Goal: Answer question/provide support: Share knowledge or assist other users

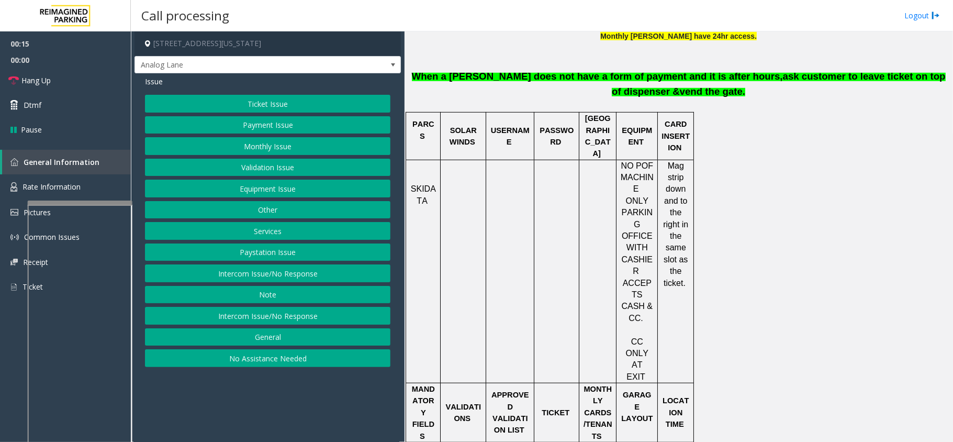
scroll to position [558, 0]
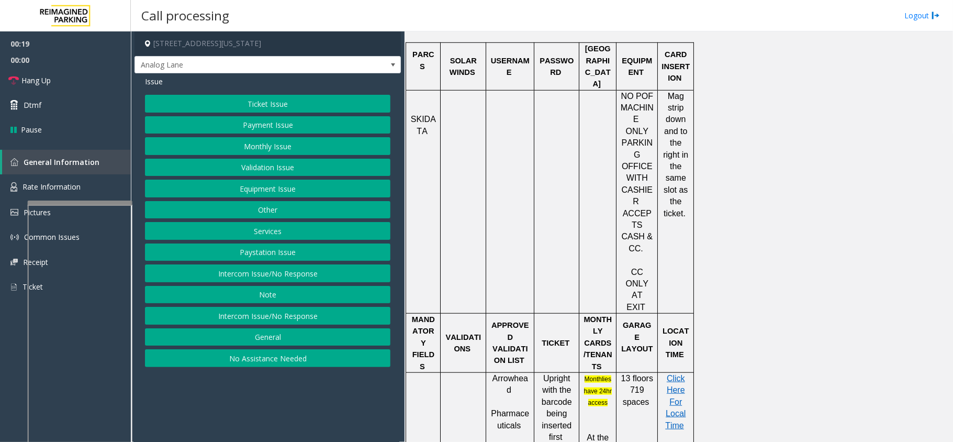
click at [255, 105] on button "Ticket Issue" at bounding box center [267, 104] width 245 height 18
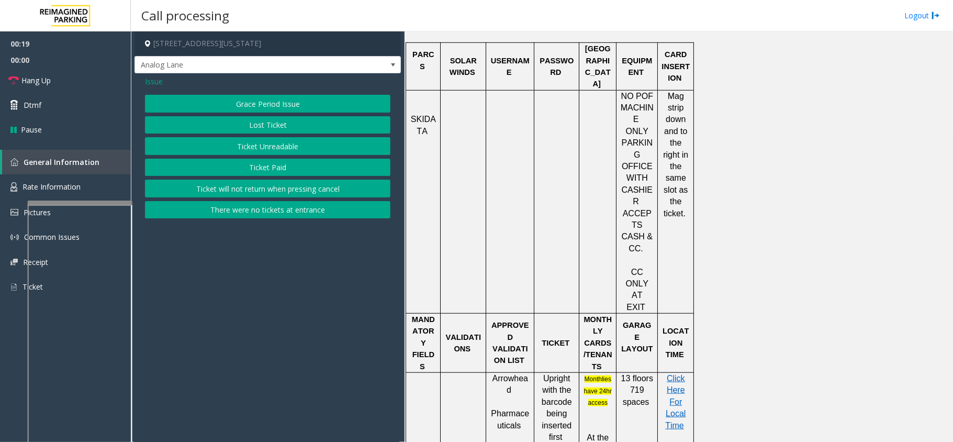
click at [250, 139] on button "Ticket Unreadable" at bounding box center [267, 146] width 245 height 18
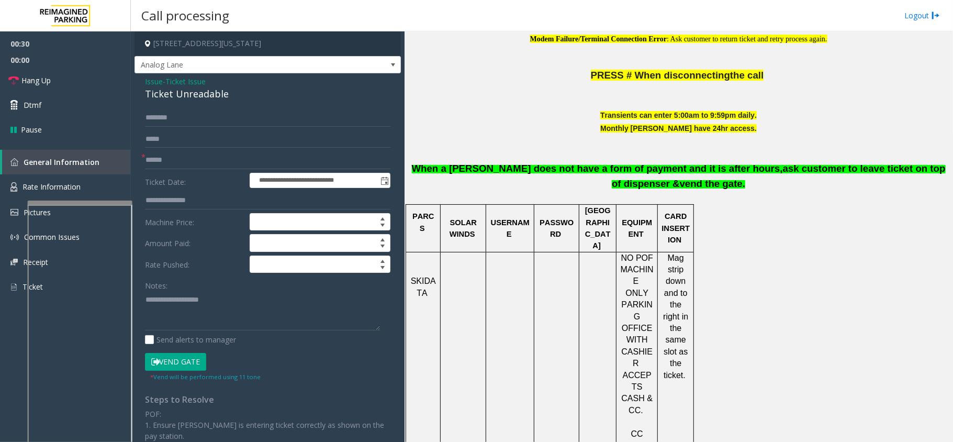
scroll to position [349, 0]
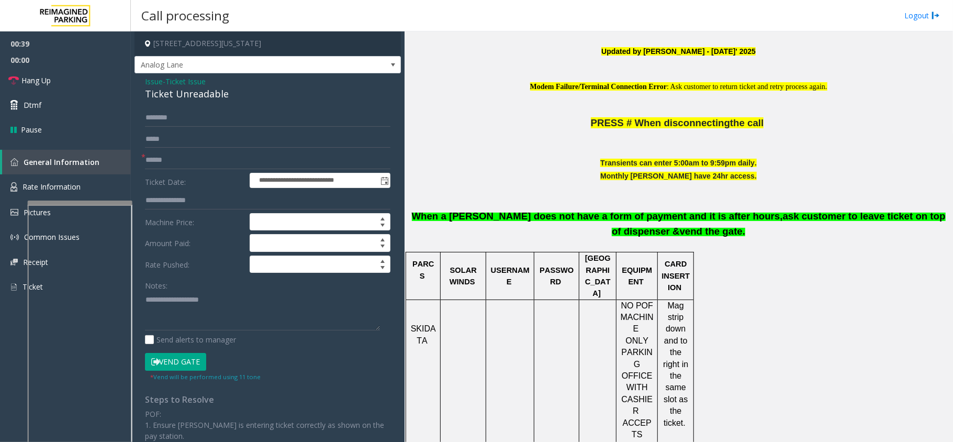
click at [200, 80] on span "Ticket Issue" at bounding box center [185, 81] width 40 height 11
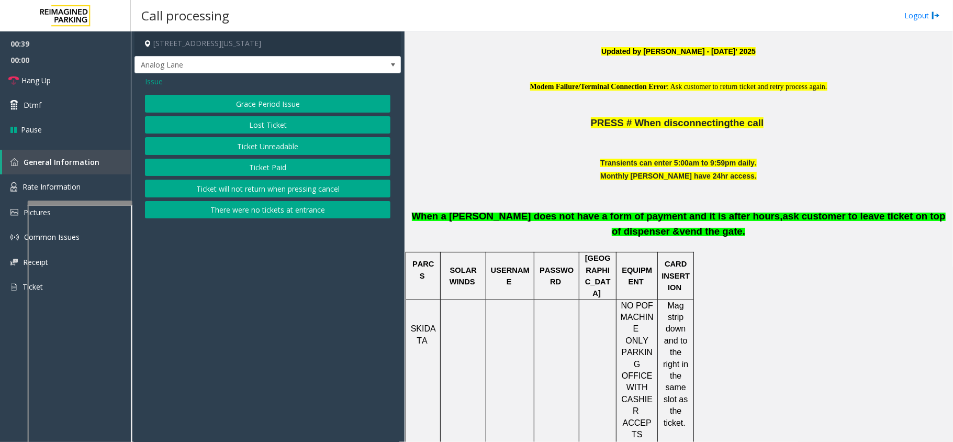
click at [250, 210] on button "There were no tickets at entrance" at bounding box center [267, 210] width 245 height 18
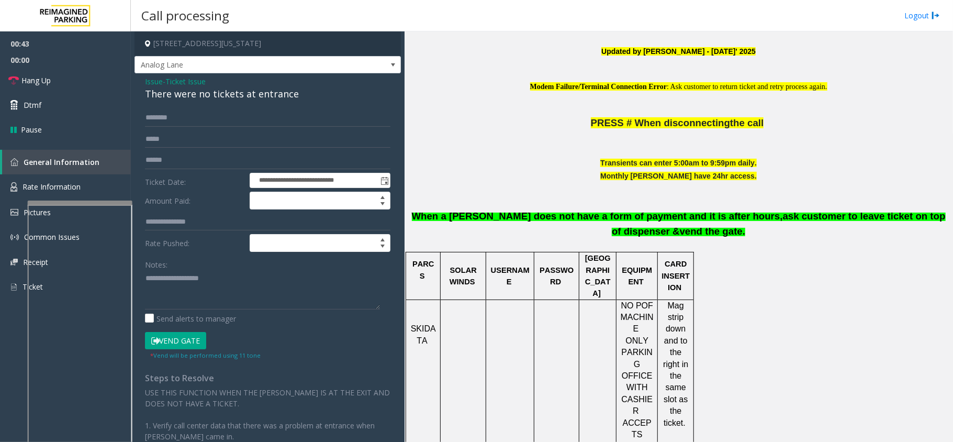
click at [365, 53] on h4 "[STREET_ADDRESS][US_STATE]" at bounding box center [268, 43] width 266 height 25
click at [365, 59] on span "Analog Lane" at bounding box center [268, 65] width 266 height 18
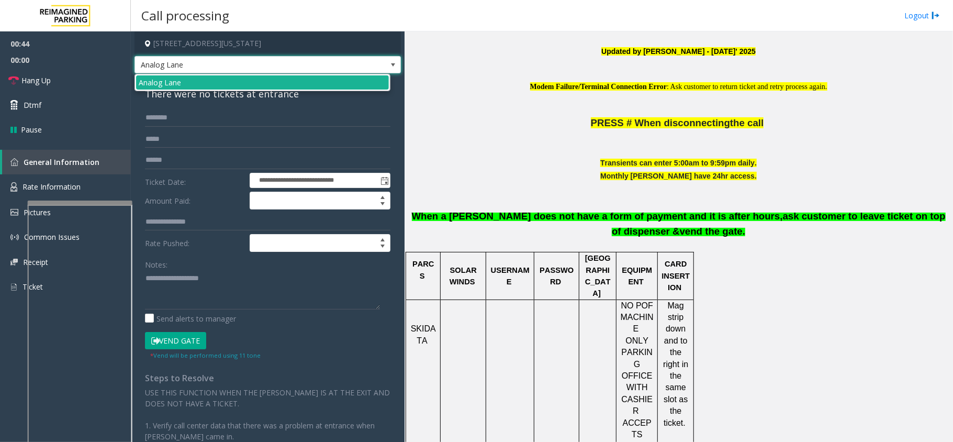
click at [365, 59] on span "Analog Lane" at bounding box center [268, 65] width 266 height 18
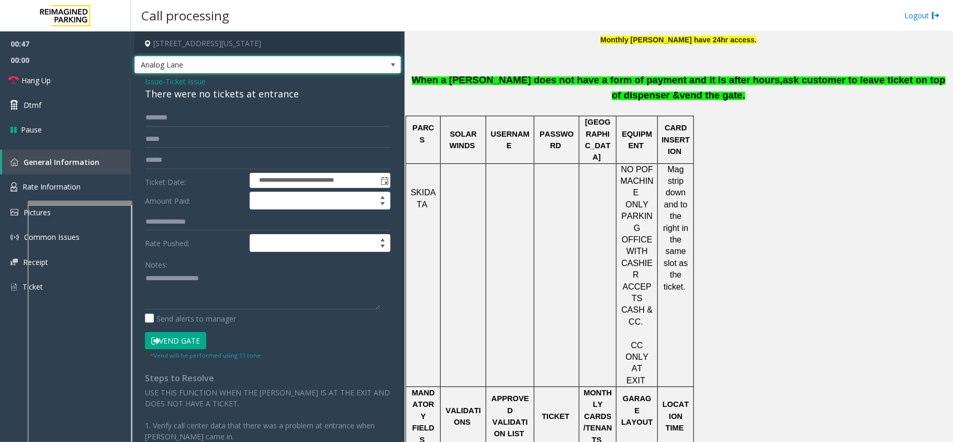
scroll to position [488, 0]
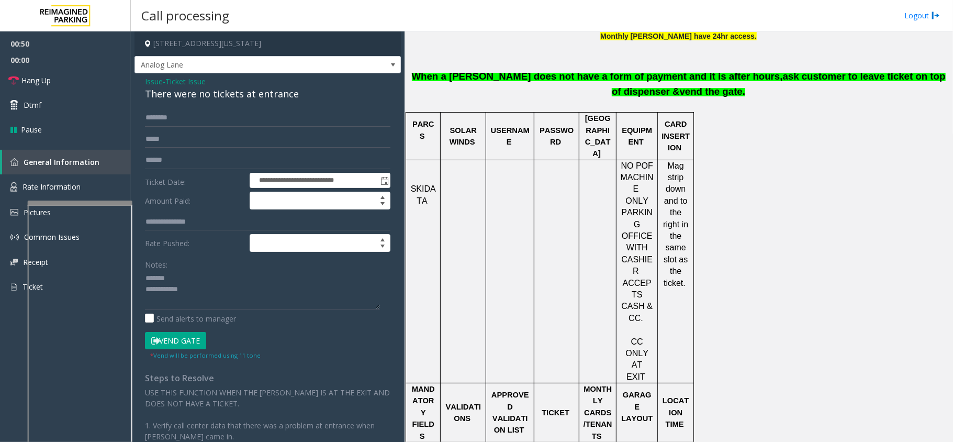
click at [220, 95] on div "There were no tickets at entrance" at bounding box center [267, 94] width 245 height 14
click at [285, 298] on textarea at bounding box center [262, 289] width 235 height 39
click at [61, 81] on link "Hang Up" at bounding box center [65, 80] width 131 height 25
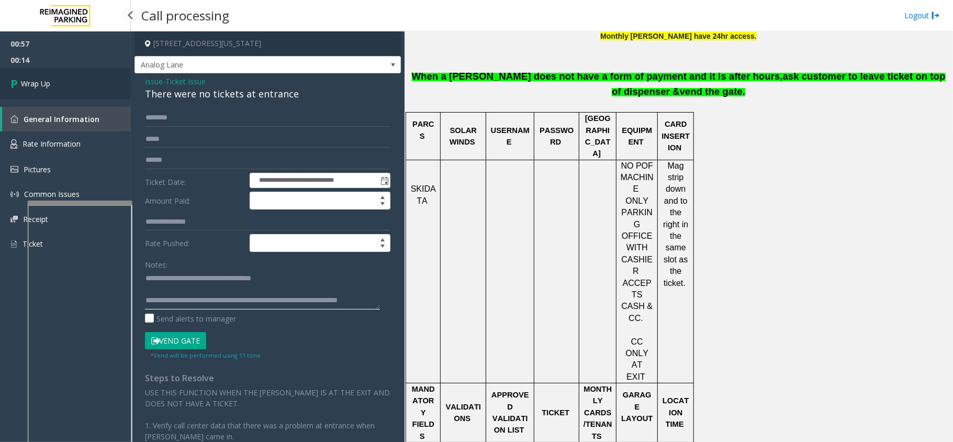
type textarea "**********"
click at [79, 82] on link "Wrap Up" at bounding box center [65, 83] width 131 height 31
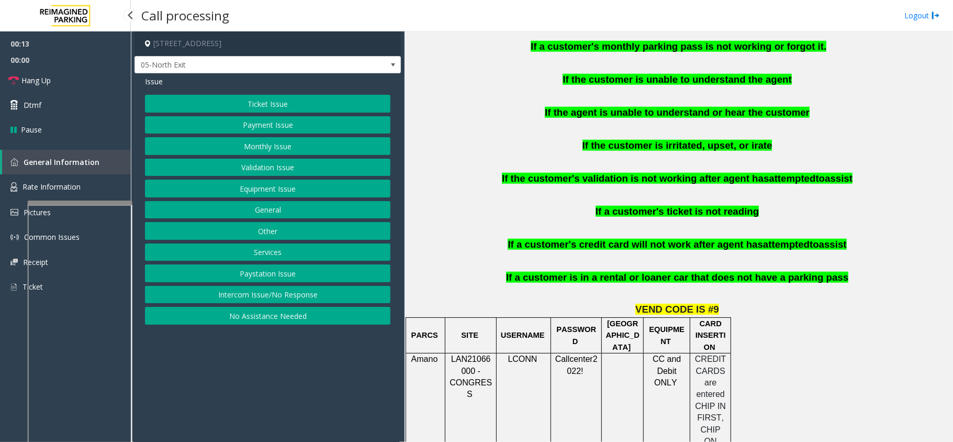
scroll to position [698, 0]
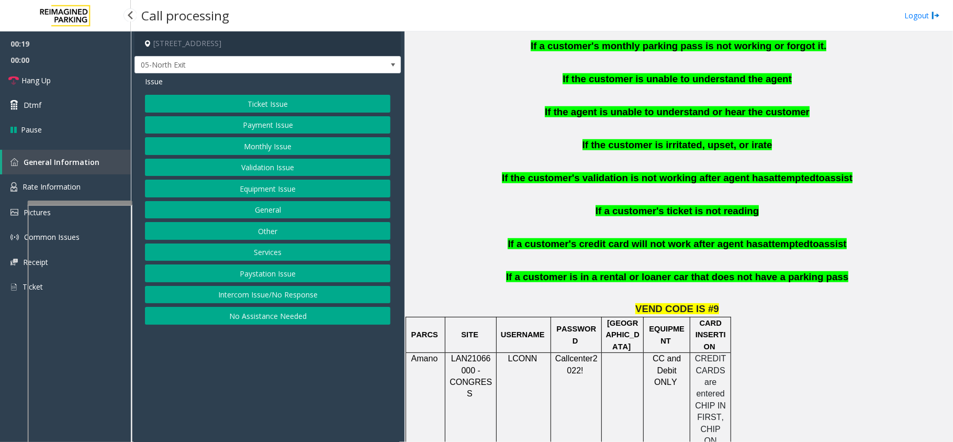
click at [285, 128] on button "Payment Issue" at bounding box center [267, 125] width 245 height 18
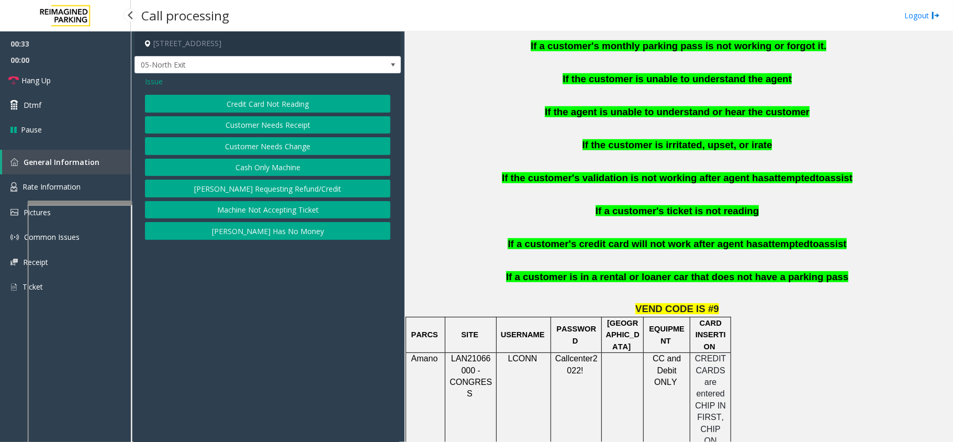
click at [287, 169] on button "Cash Only Machine" at bounding box center [267, 168] width 245 height 18
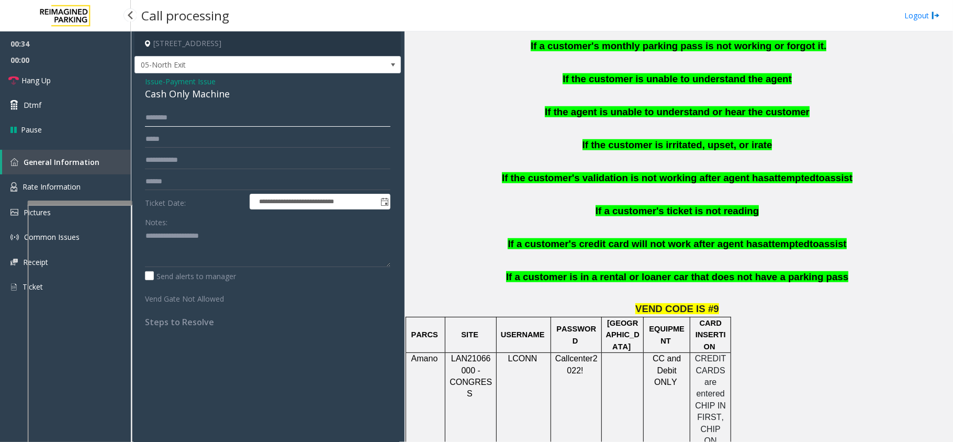
click at [205, 122] on input "text" at bounding box center [267, 118] width 245 height 18
click at [202, 80] on span "Payment Issue" at bounding box center [190, 81] width 50 height 11
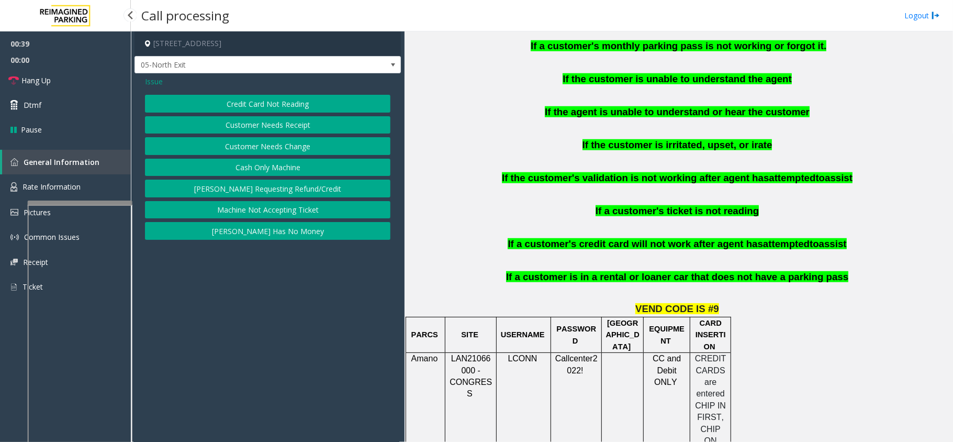
click at [310, 98] on button "Credit Card Not Reading" at bounding box center [267, 104] width 245 height 18
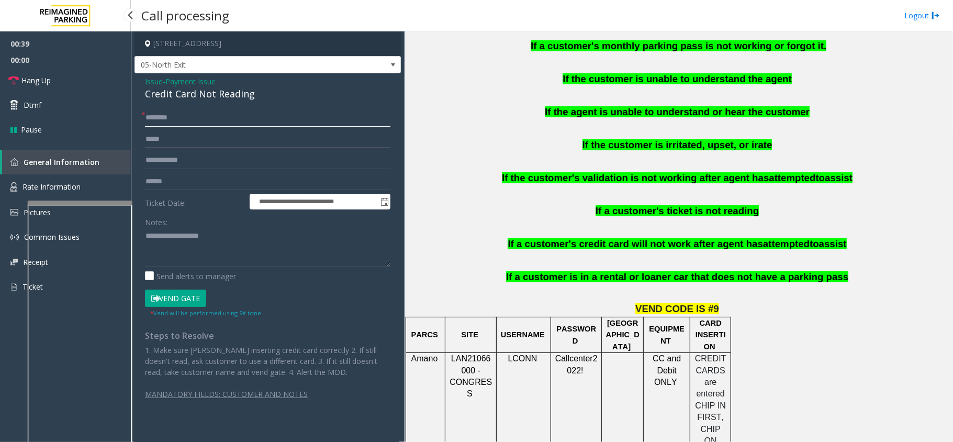
click at [216, 124] on input "text" at bounding box center [267, 118] width 245 height 18
type input "******"
click at [178, 181] on input "text" at bounding box center [267, 182] width 245 height 18
type textarea "**********"
click at [179, 187] on input "text" at bounding box center [267, 182] width 245 height 18
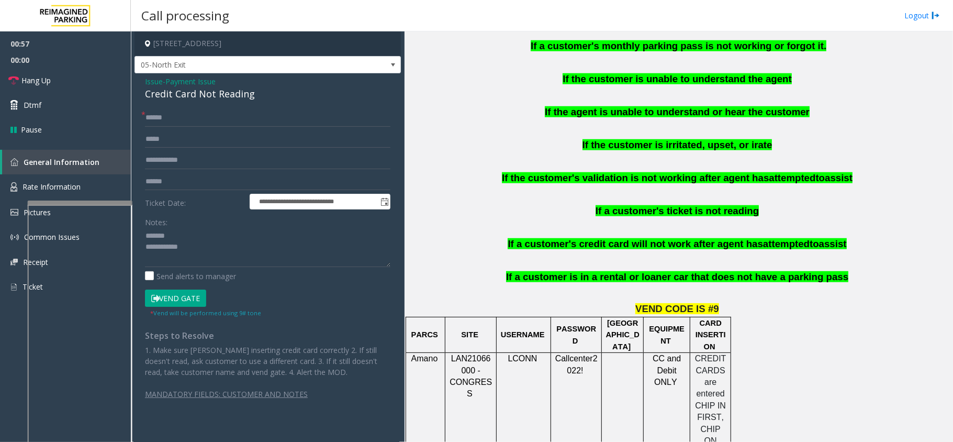
click at [183, 91] on div "Credit Card Not Reading" at bounding box center [267, 94] width 245 height 14
click at [193, 80] on span "Payment Issue" at bounding box center [190, 81] width 50 height 11
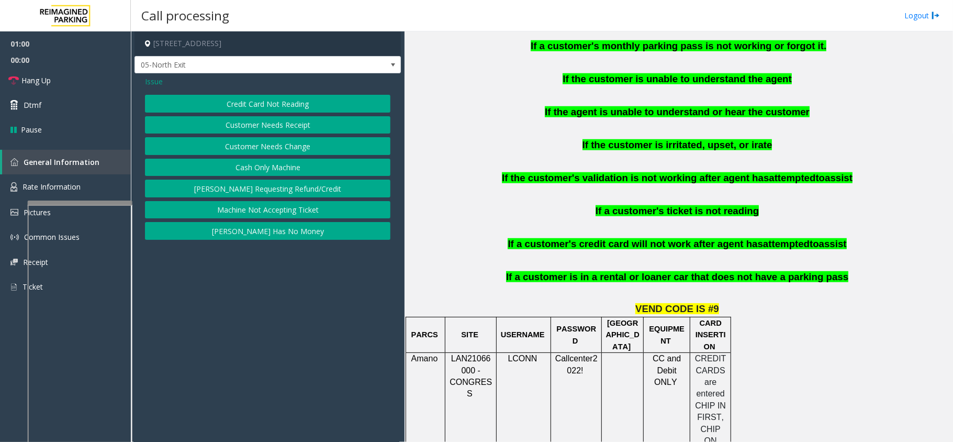
click at [157, 80] on span "Issue" at bounding box center [154, 81] width 18 height 11
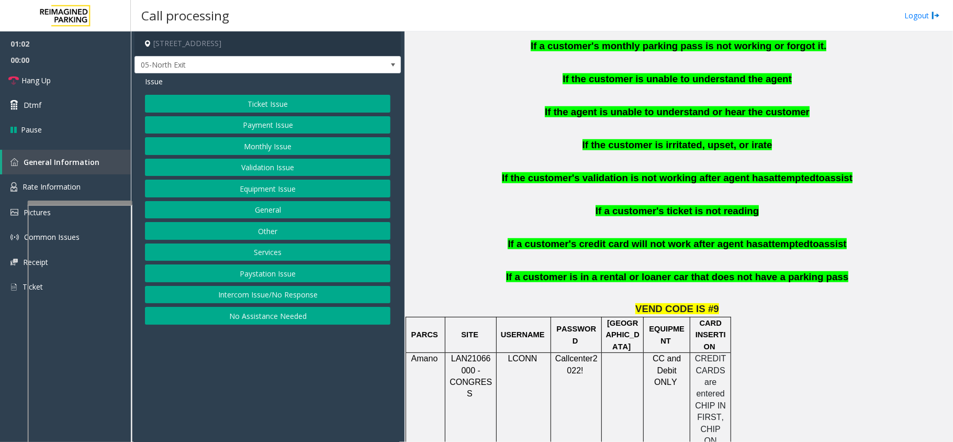
click at [254, 197] on button "Equipment Issue" at bounding box center [267, 189] width 245 height 18
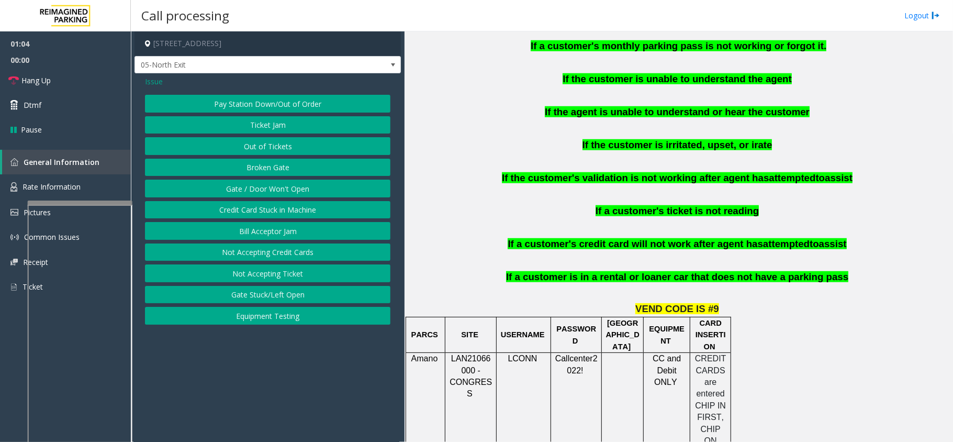
click at [273, 192] on button "Gate / Door Won't Open" at bounding box center [267, 189] width 245 height 18
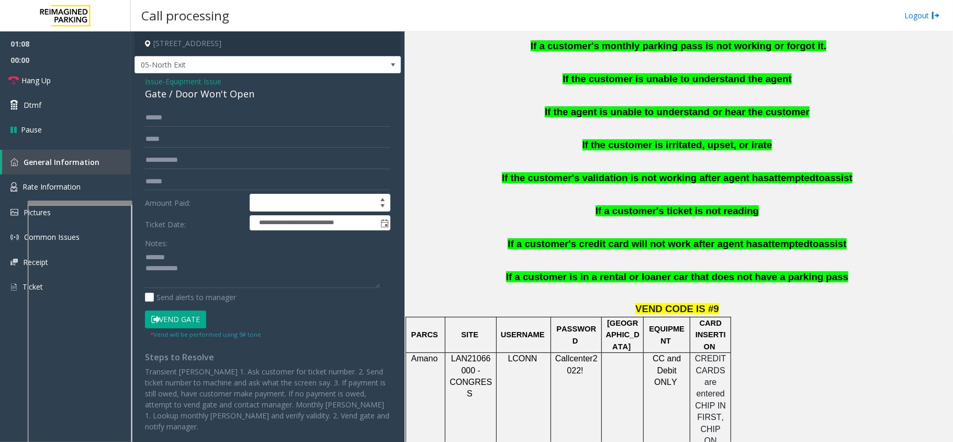
click at [220, 99] on div "Gate / Door Won't Open" at bounding box center [267, 94] width 245 height 14
click at [290, 255] on textarea at bounding box center [262, 268] width 235 height 39
click at [286, 275] on textarea at bounding box center [262, 268] width 235 height 39
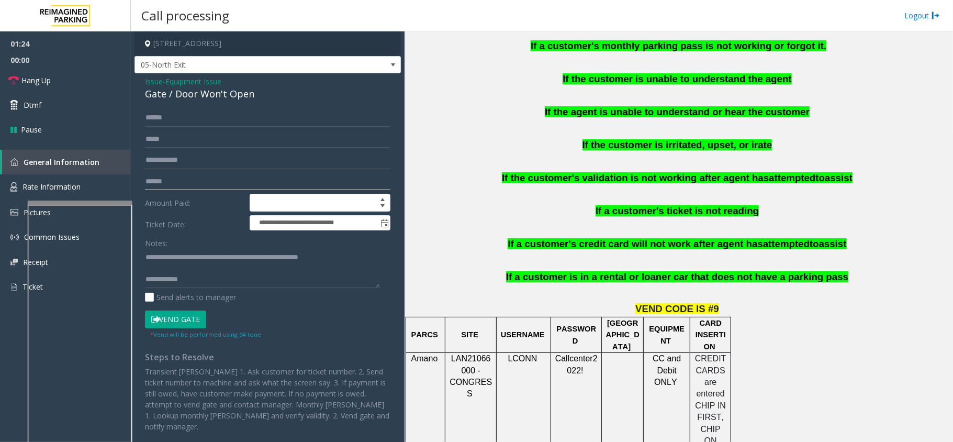
click at [216, 183] on input "text" at bounding box center [267, 182] width 245 height 18
type textarea "**********"
click at [214, 183] on input "text" at bounding box center [267, 182] width 245 height 18
type input "******"
click at [202, 319] on button "Vend Gate" at bounding box center [175, 319] width 61 height 18
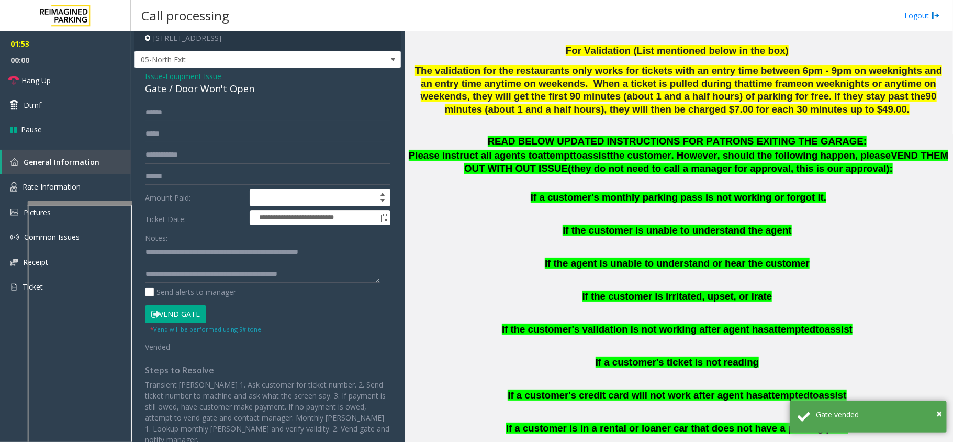
scroll to position [488, 0]
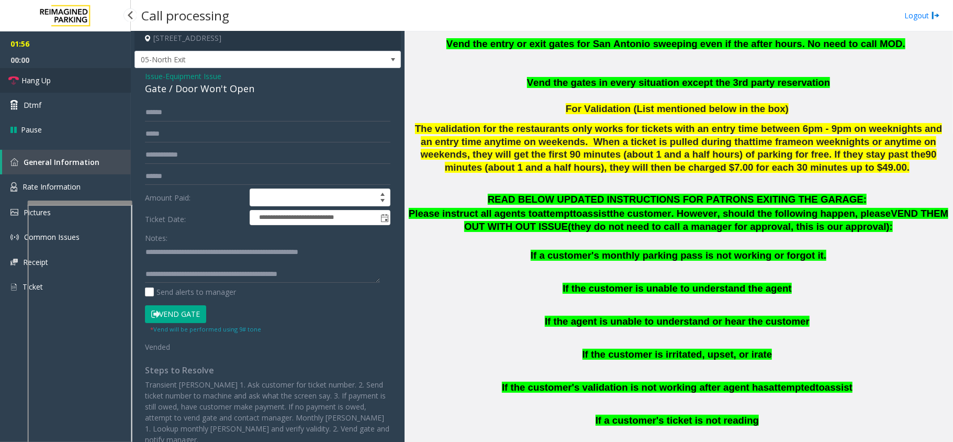
click at [64, 88] on link "Hang Up" at bounding box center [65, 80] width 131 height 25
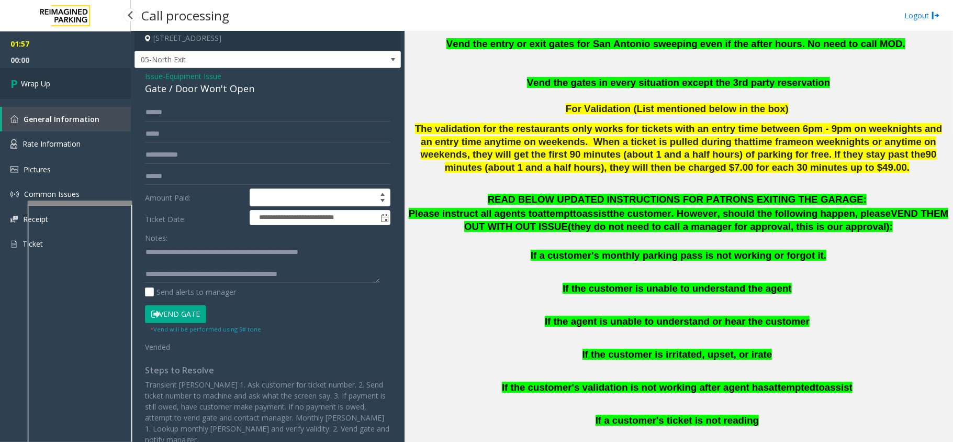
click at [44, 78] on span "Wrap Up" at bounding box center [35, 83] width 29 height 11
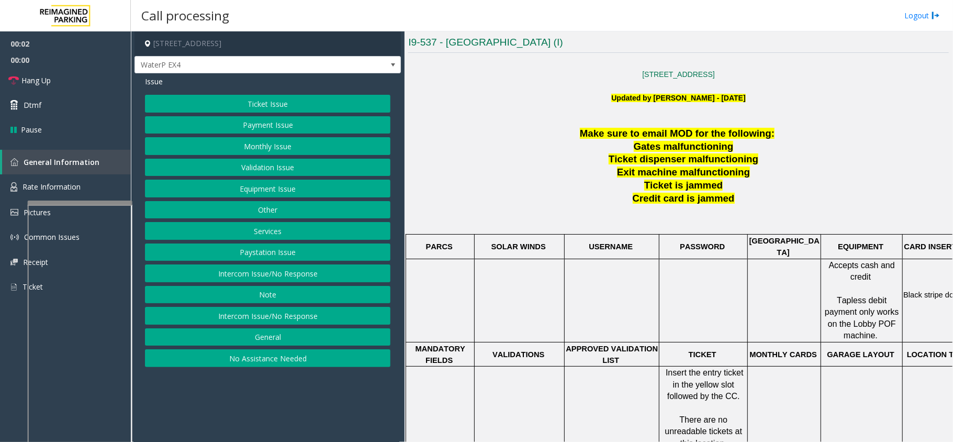
scroll to position [349, 0]
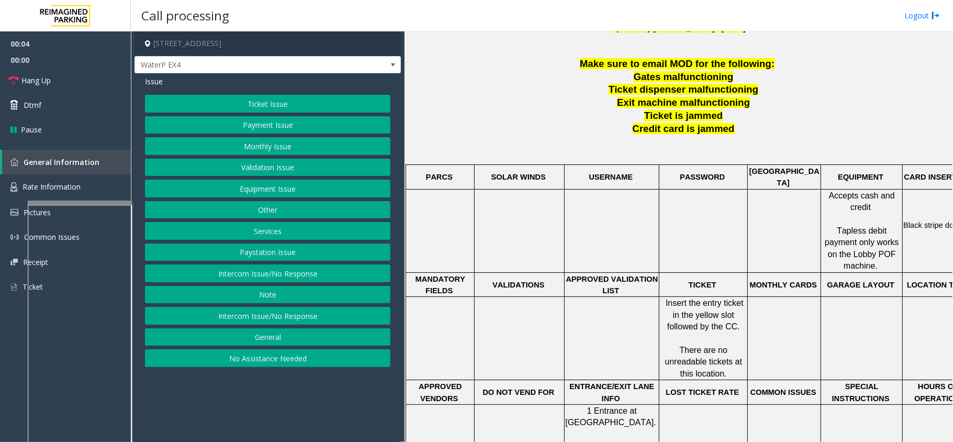
click at [270, 107] on button "Ticket Issue" at bounding box center [267, 104] width 245 height 18
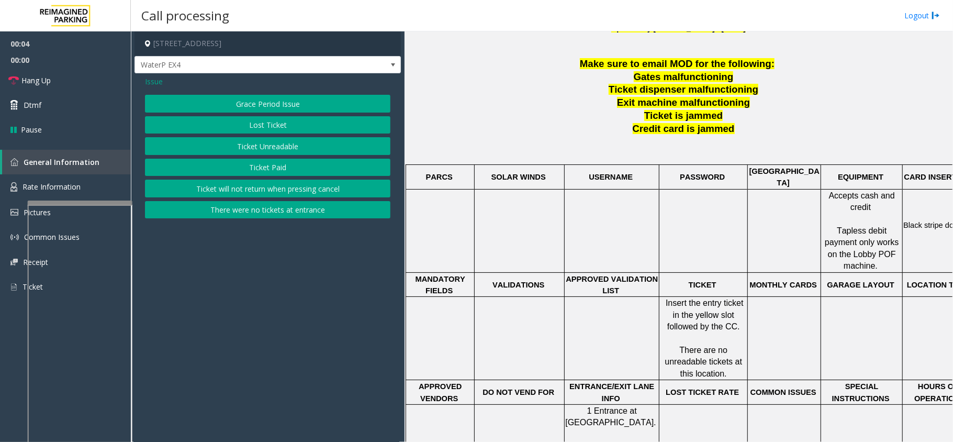
click at [250, 141] on button "Ticket Unreadable" at bounding box center [267, 146] width 245 height 18
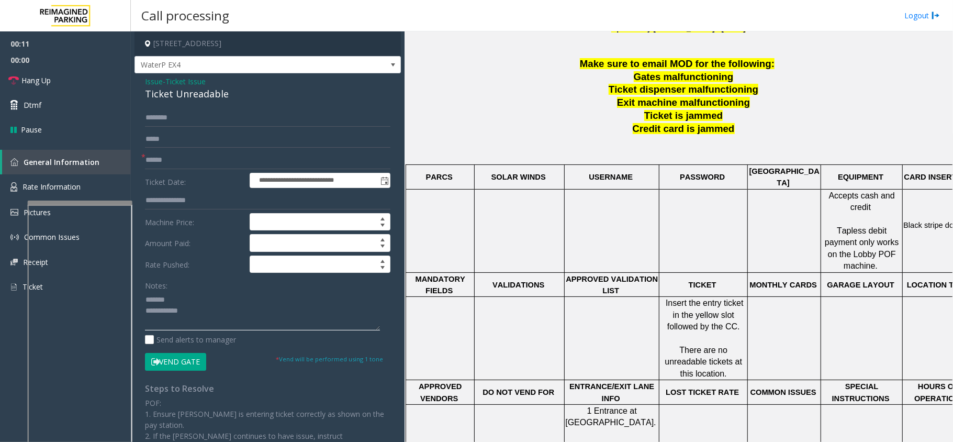
type textarea "**********"
click at [199, 82] on span "Ticket Issue" at bounding box center [185, 81] width 40 height 11
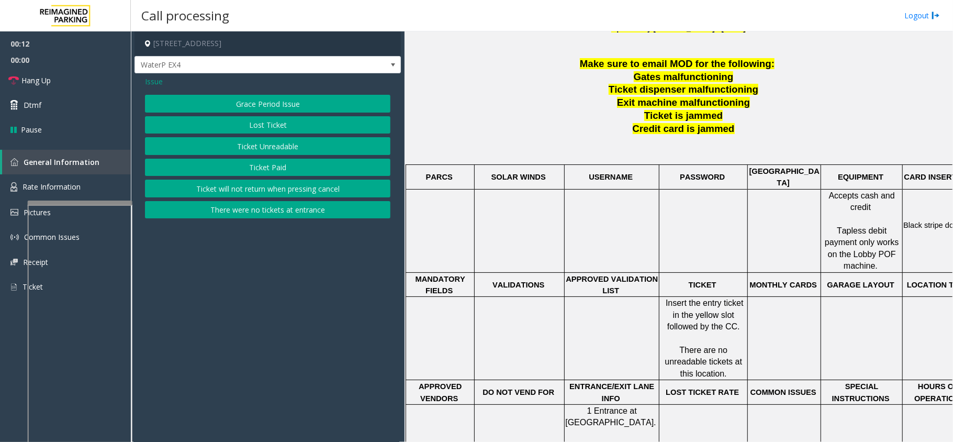
click at [263, 172] on button "Ticket Paid" at bounding box center [267, 168] width 245 height 18
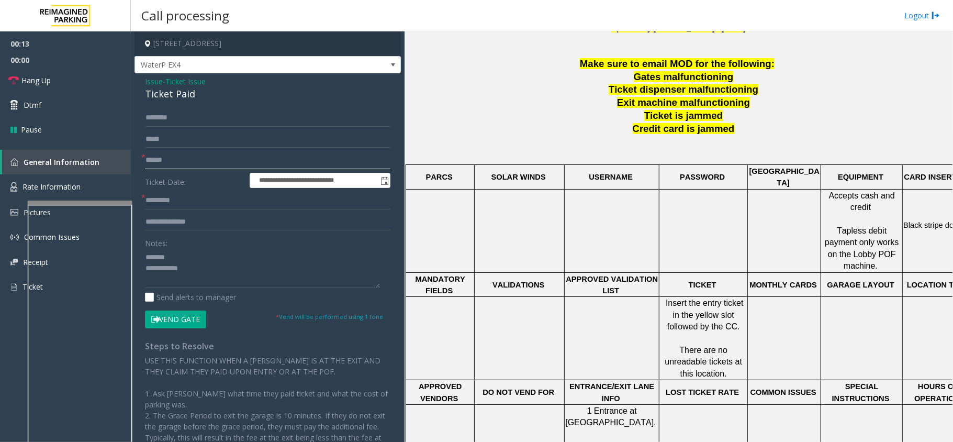
click at [183, 160] on input "text" at bounding box center [267, 160] width 245 height 18
click at [169, 98] on div "Ticket Paid" at bounding box center [267, 94] width 245 height 14
type textarea "**********"
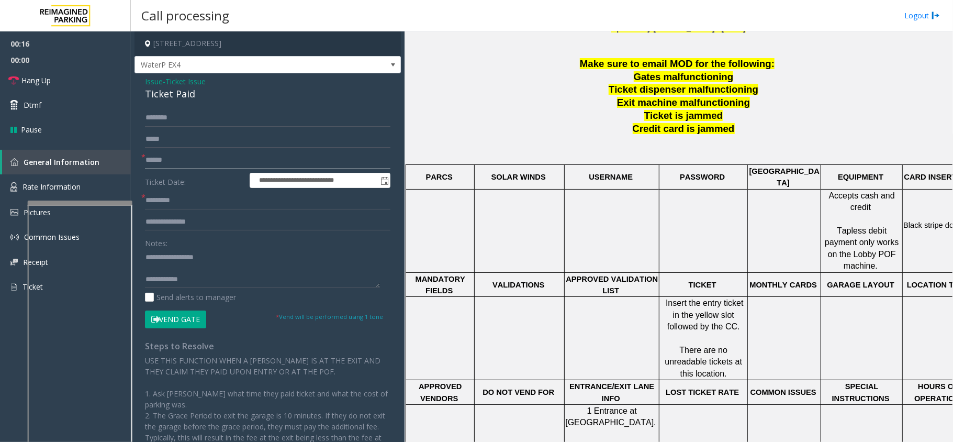
click at [181, 162] on input "text" at bounding box center [267, 160] width 245 height 18
type input "*****"
click at [176, 198] on input "text" at bounding box center [267, 201] width 245 height 18
click at [79, 189] on span "Rate Information" at bounding box center [52, 187] width 58 height 10
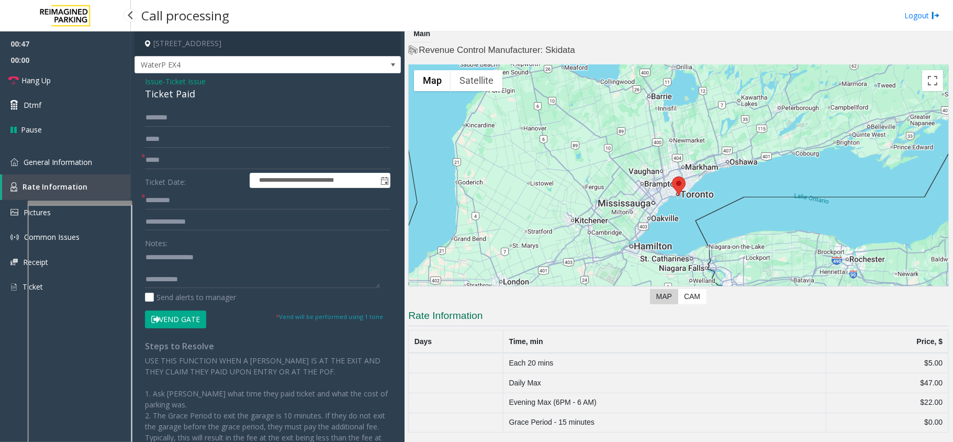
scroll to position [7, 0]
click at [79, 171] on link "General Information" at bounding box center [65, 162] width 131 height 25
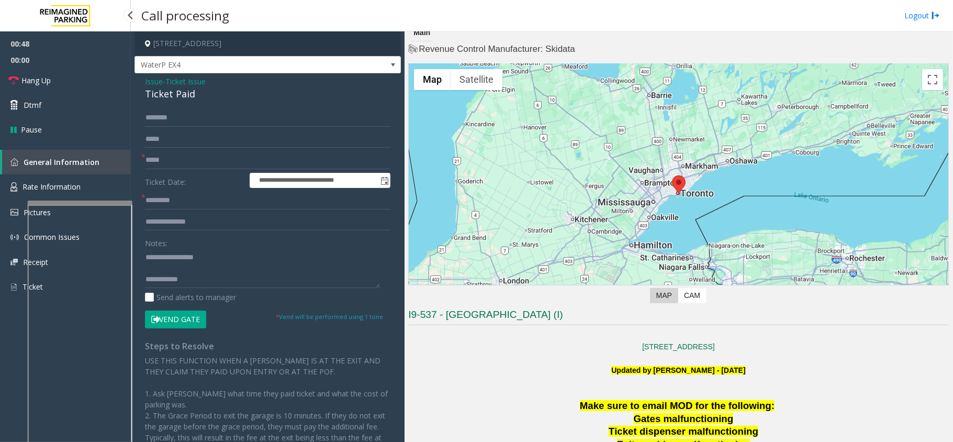
scroll to position [349, 0]
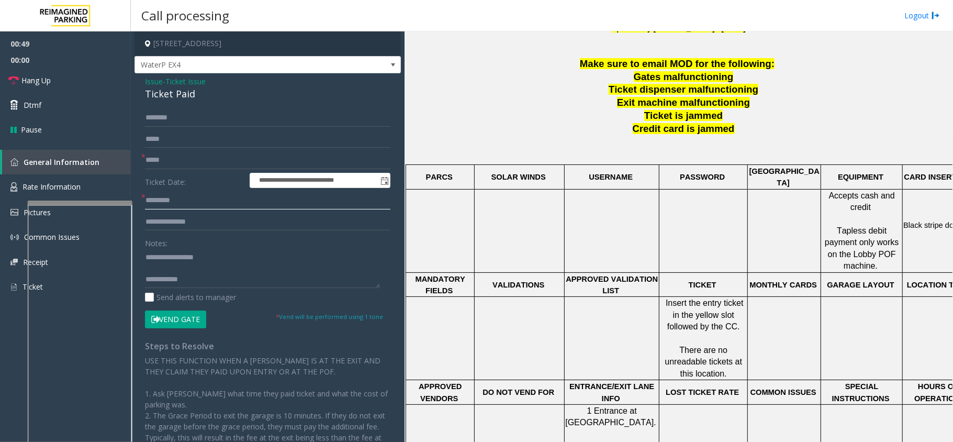
click at [193, 207] on input "text" at bounding box center [267, 201] width 245 height 18
type input "***"
click at [195, 263] on textarea at bounding box center [262, 268] width 235 height 39
click at [197, 264] on textarea at bounding box center [262, 268] width 235 height 39
type textarea "**********"
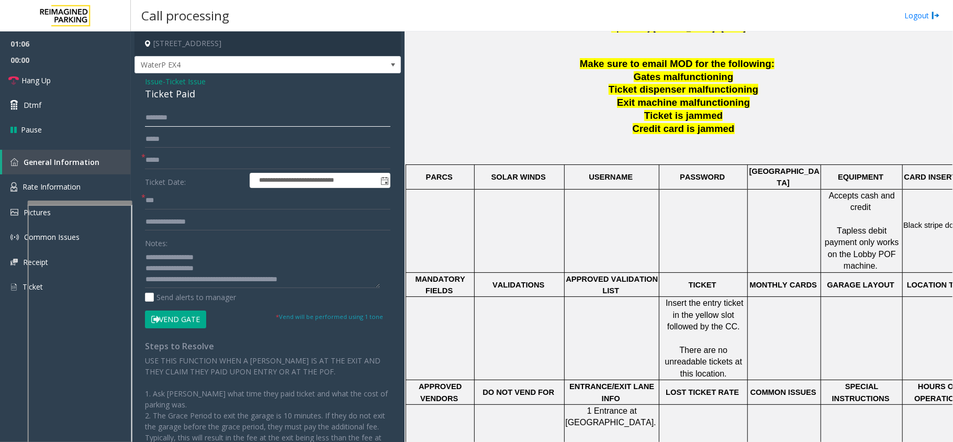
click at [174, 120] on input "text" at bounding box center [267, 118] width 245 height 18
type input "*****"
click at [186, 326] on button "Vend Gate" at bounding box center [175, 319] width 61 height 18
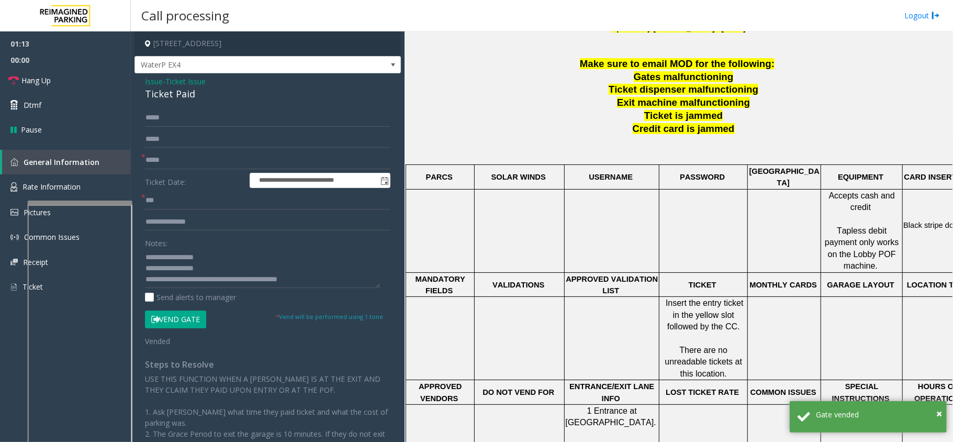
click at [406, 223] on div at bounding box center [440, 231] width 68 height 24
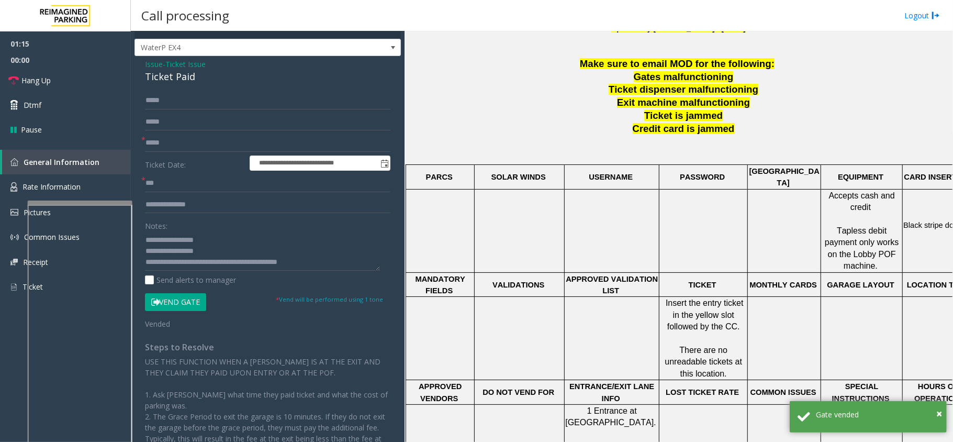
scroll to position [0, 0]
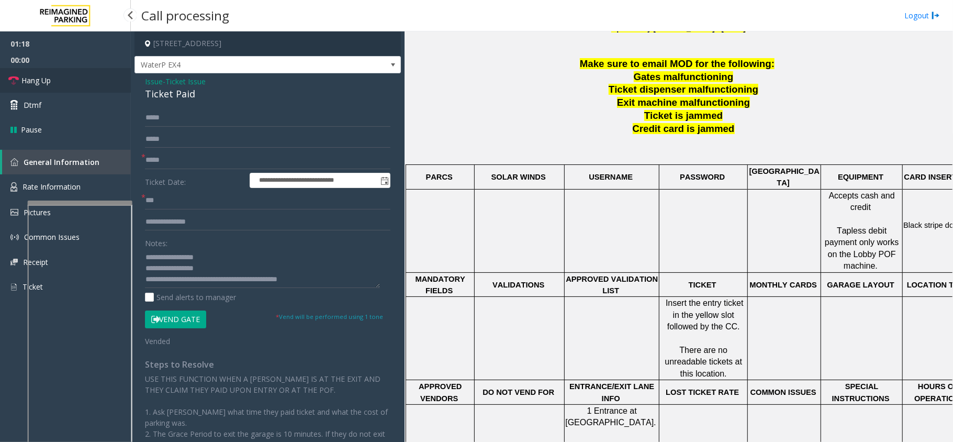
drag, startPoint x: 65, startPoint y: 66, endPoint x: 62, endPoint y: 80, distance: 14.6
click at [65, 66] on span "00:00" at bounding box center [65, 60] width 131 height 16
click at [62, 80] on link "Hang Up" at bounding box center [65, 80] width 131 height 25
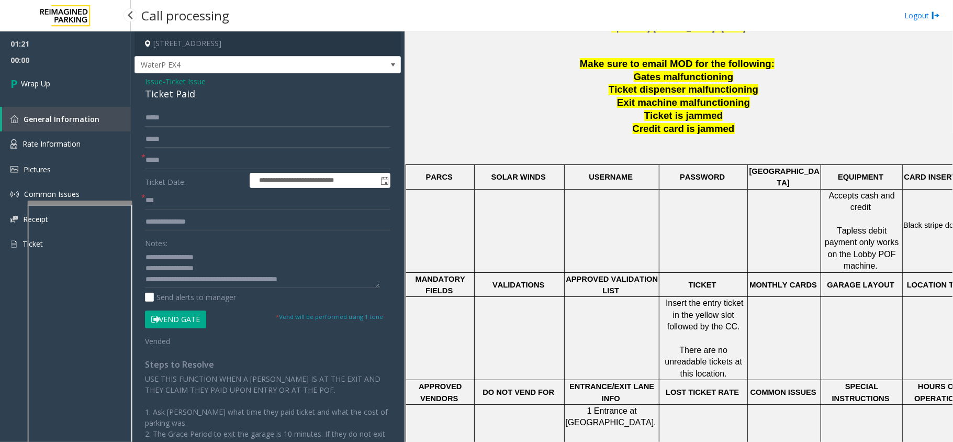
click at [62, 80] on link "Wrap Up" at bounding box center [65, 83] width 131 height 31
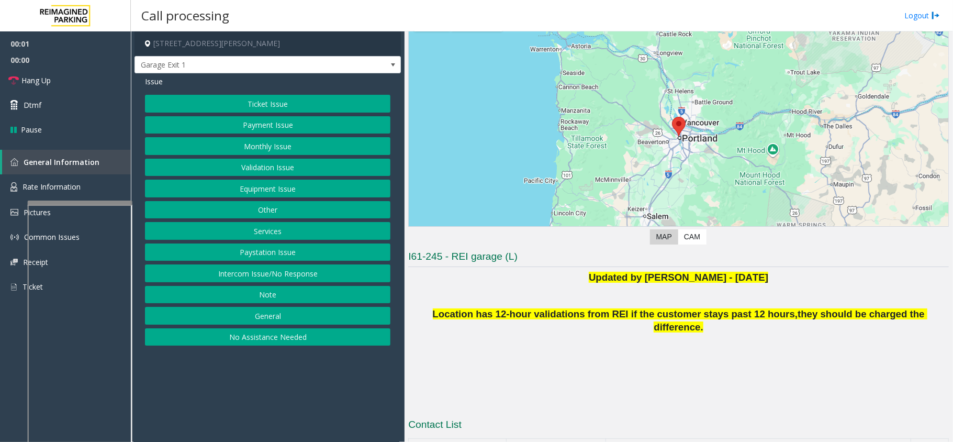
scroll to position [111, 0]
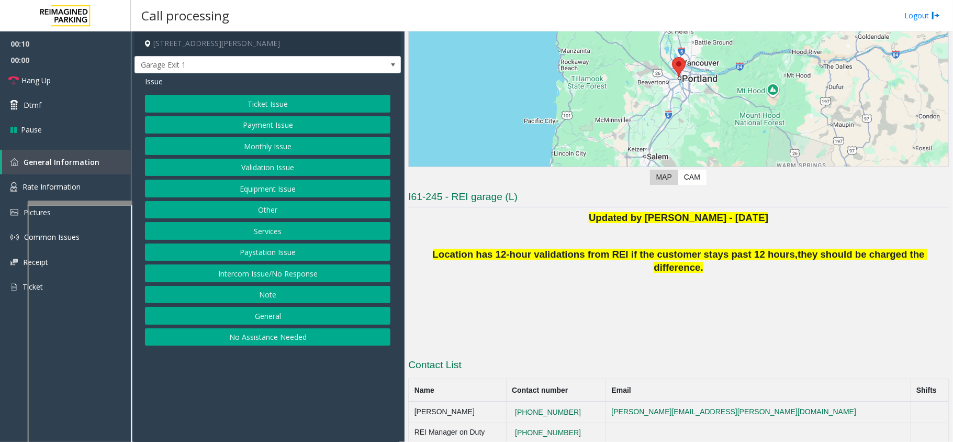
click at [287, 271] on button "Intercom Issue/No Response" at bounding box center [267, 273] width 245 height 18
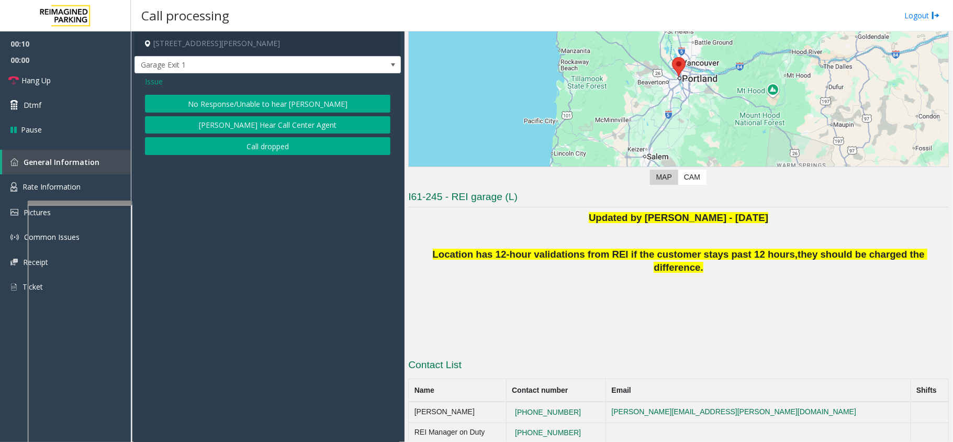
click at [285, 104] on button "No Response/Unable to hear [PERSON_NAME]" at bounding box center [267, 104] width 245 height 18
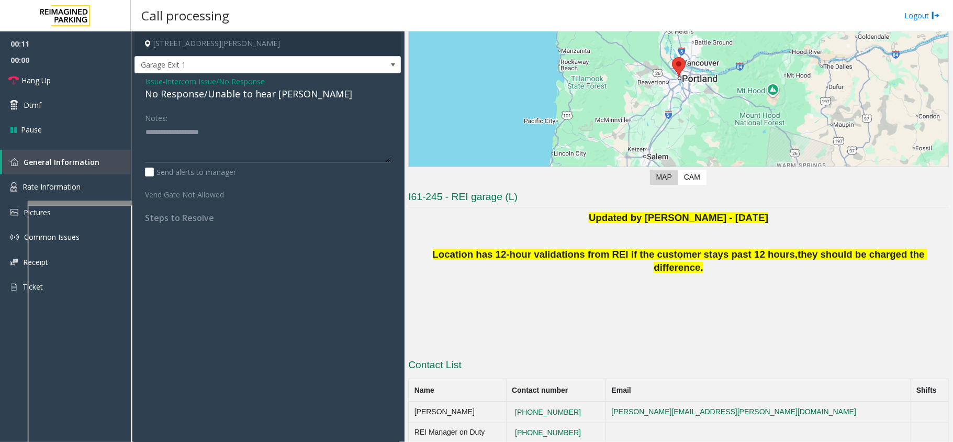
click at [274, 99] on div "No Response/Unable to hear [PERSON_NAME]" at bounding box center [267, 94] width 245 height 14
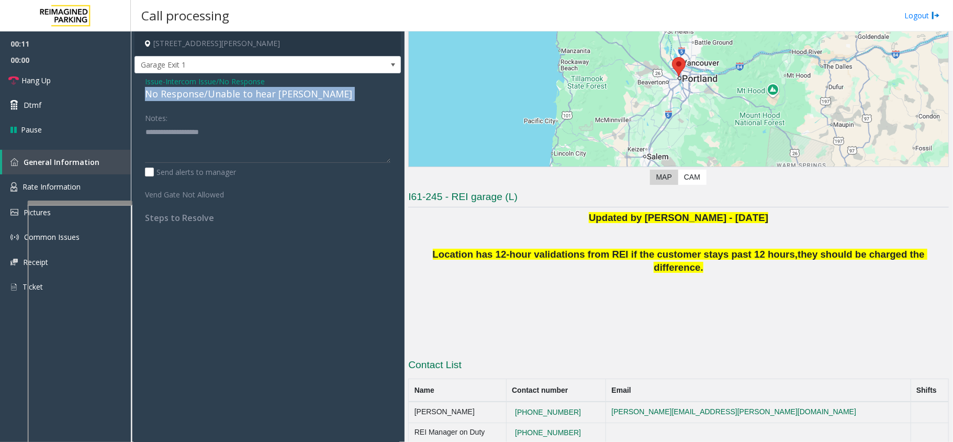
click at [274, 99] on div "No Response/Unable to hear [PERSON_NAME]" at bounding box center [267, 94] width 245 height 14
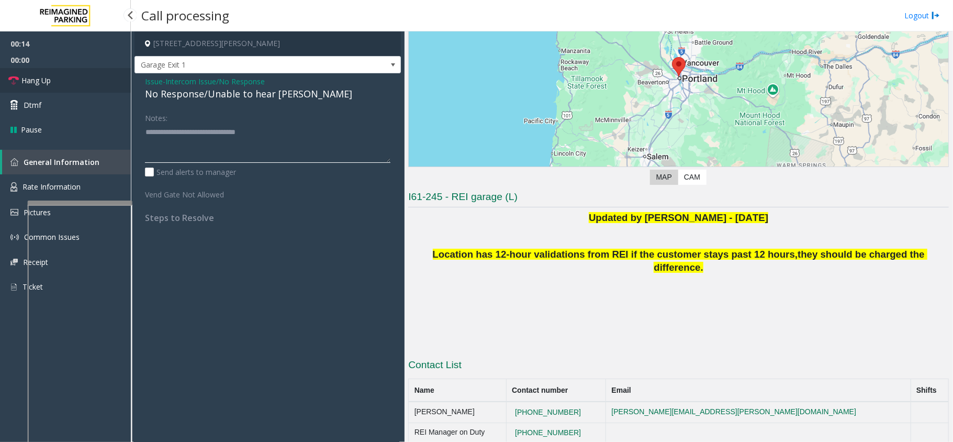
type textarea "**********"
click at [90, 79] on link "Hang Up" at bounding box center [65, 80] width 131 height 25
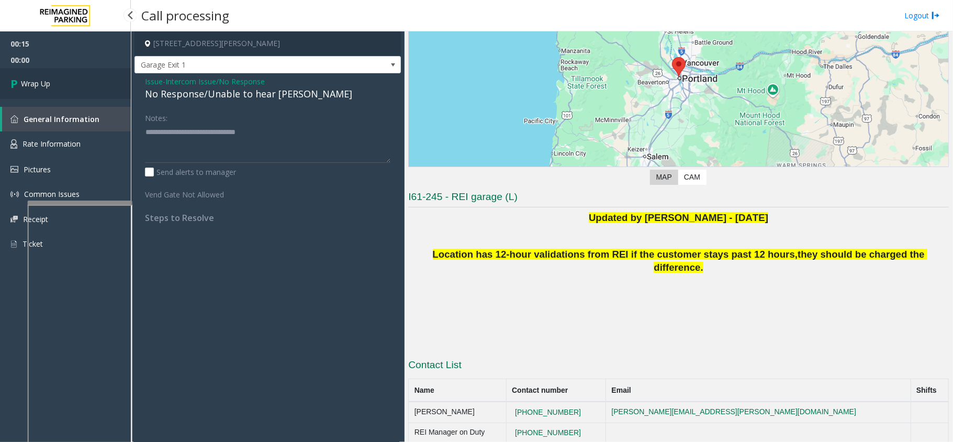
click at [76, 80] on link "Wrap Up" at bounding box center [65, 83] width 131 height 31
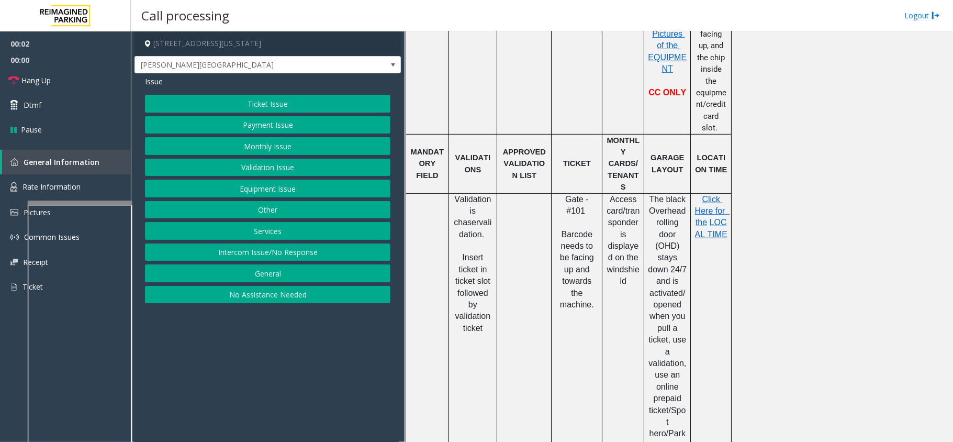
scroll to position [488, 0]
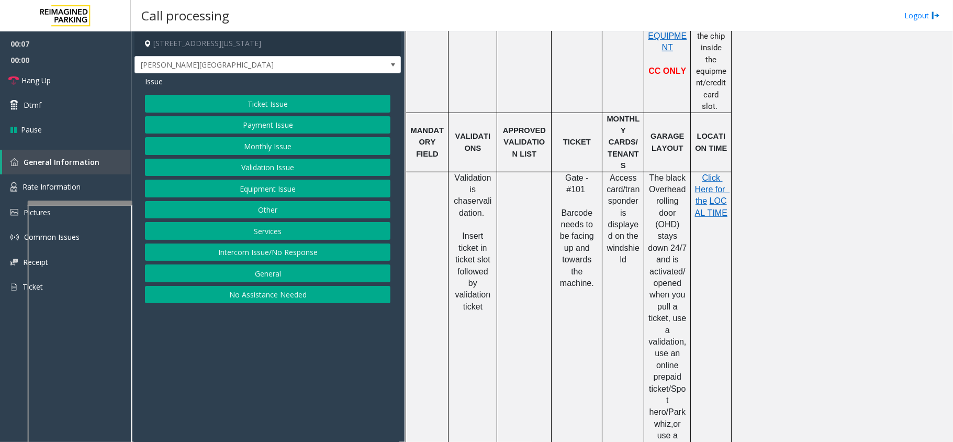
click at [266, 258] on button "Intercom Issue/No Response" at bounding box center [267, 252] width 245 height 18
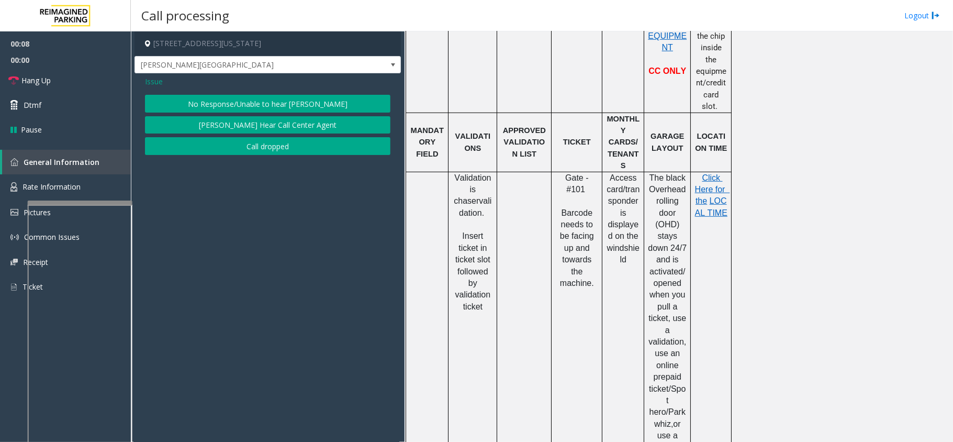
click at [245, 108] on button "No Response/Unable to hear [PERSON_NAME]" at bounding box center [267, 104] width 245 height 18
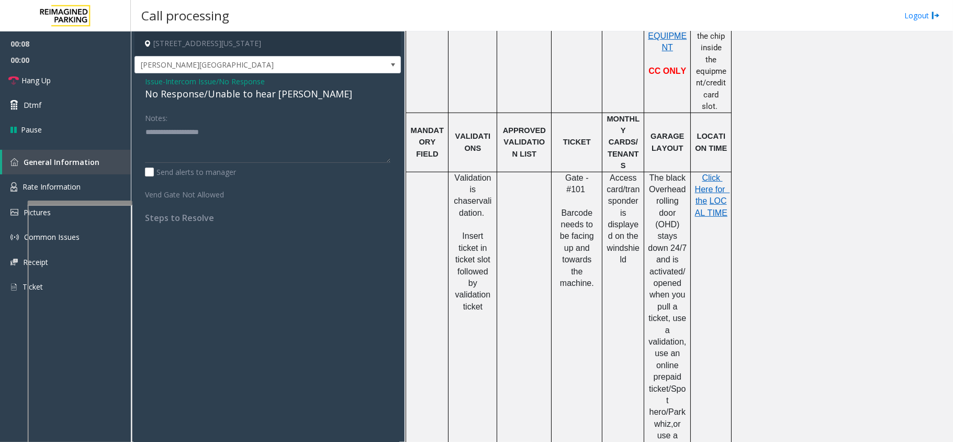
click at [250, 97] on div "No Response/Unable to hear [PERSON_NAME]" at bounding box center [267, 94] width 245 height 14
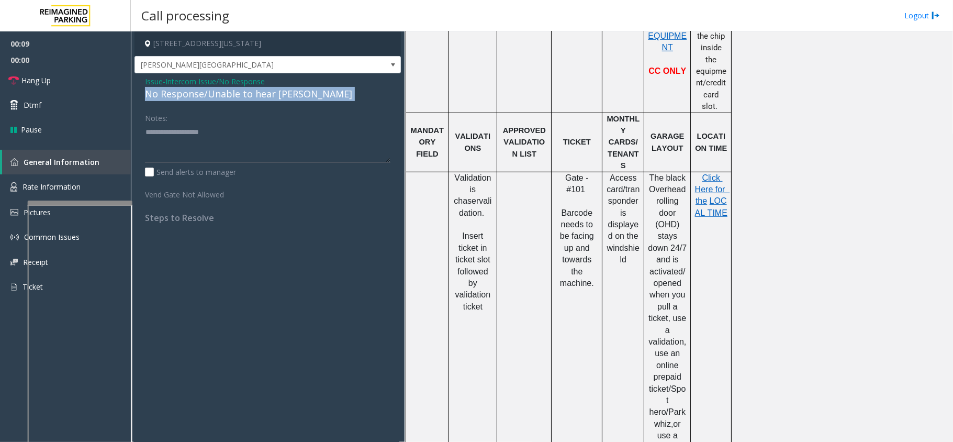
click at [250, 97] on div "No Response/Unable to hear [PERSON_NAME]" at bounding box center [267, 94] width 245 height 14
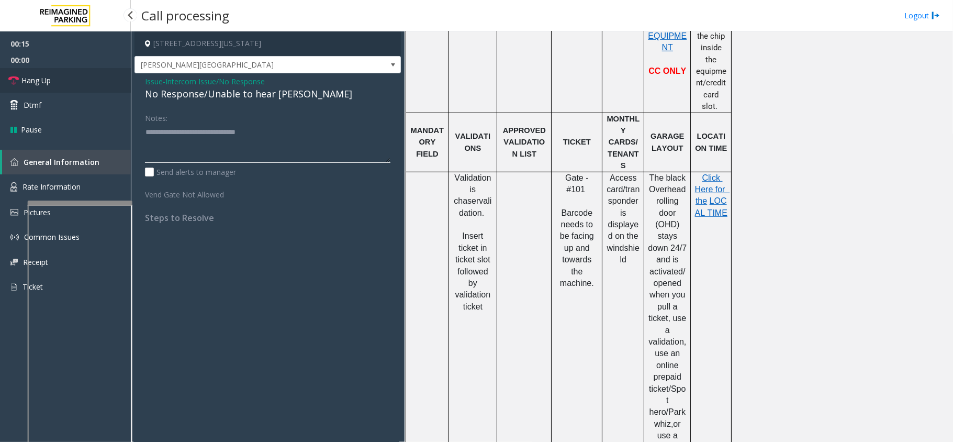
type textarea "**********"
click at [74, 77] on link "Hang Up" at bounding box center [65, 80] width 131 height 25
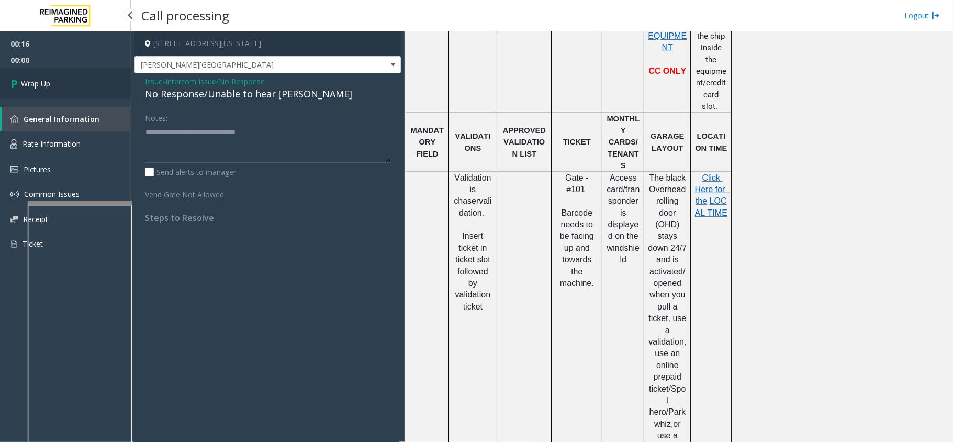
click at [66, 78] on link "Wrap Up" at bounding box center [65, 83] width 131 height 31
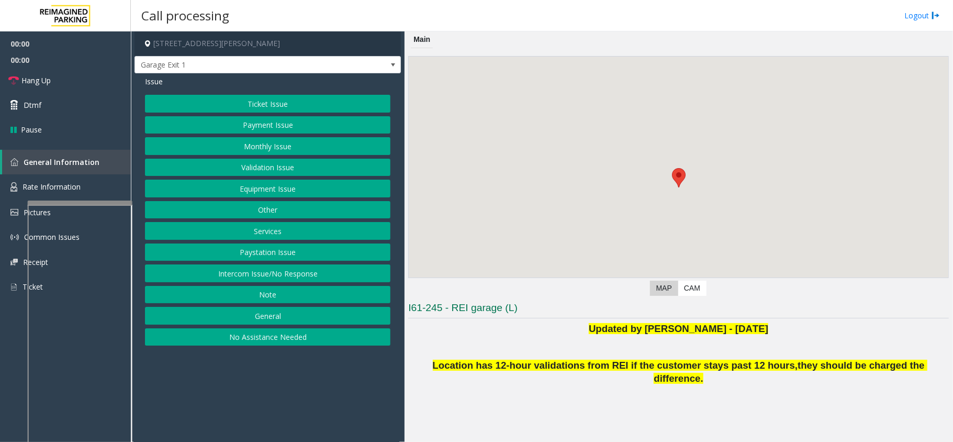
scroll to position [15, 0]
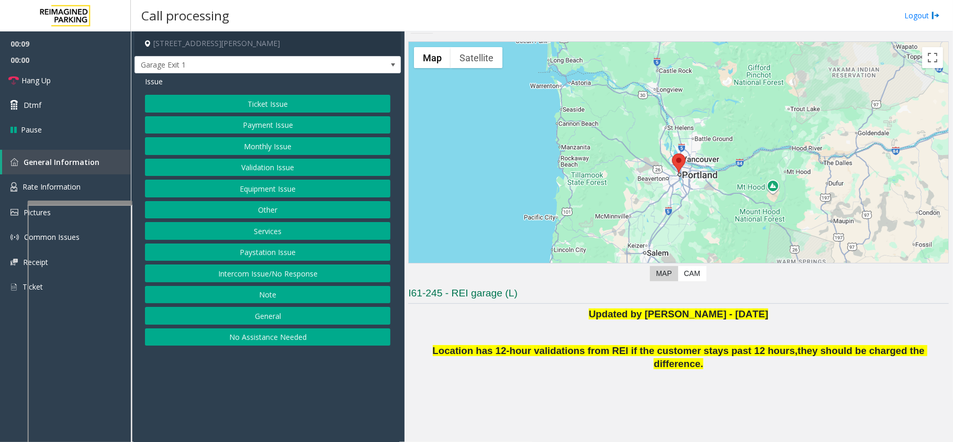
click at [335, 271] on button "Intercom Issue/No Response" at bounding box center [267, 273] width 245 height 18
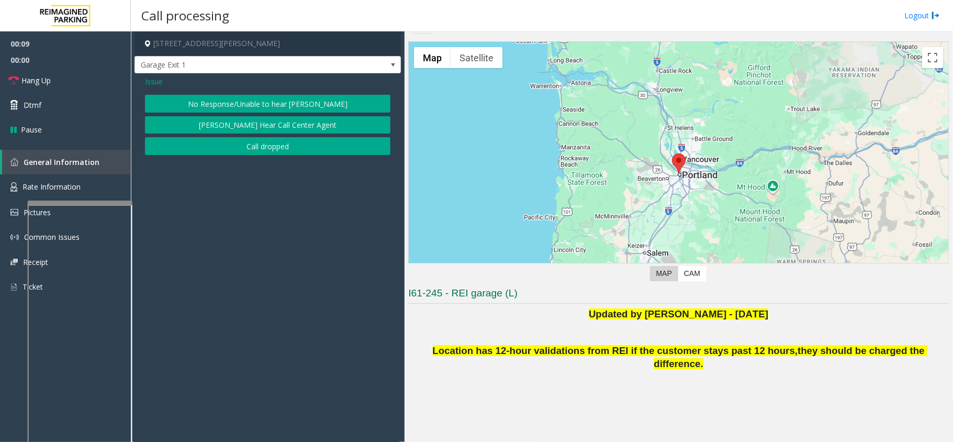
click at [300, 97] on button "No Response/Unable to hear [PERSON_NAME]" at bounding box center [267, 104] width 245 height 18
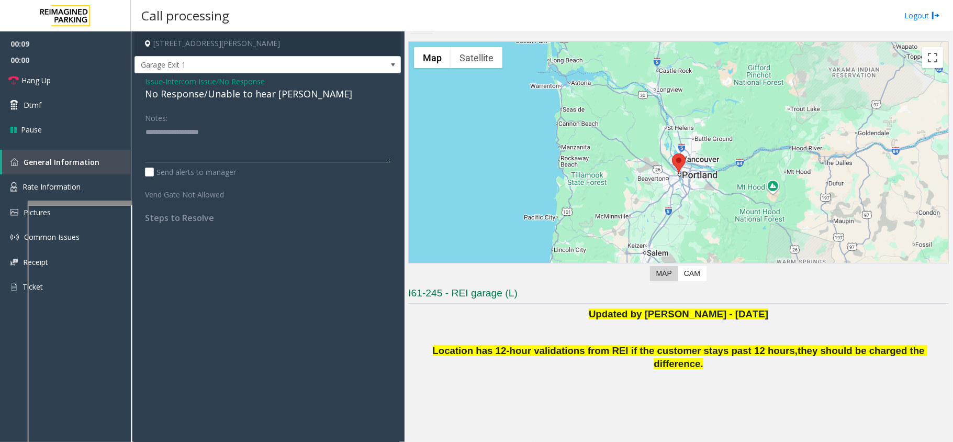
click at [252, 91] on div "No Response/Unable to hear [PERSON_NAME]" at bounding box center [267, 94] width 245 height 14
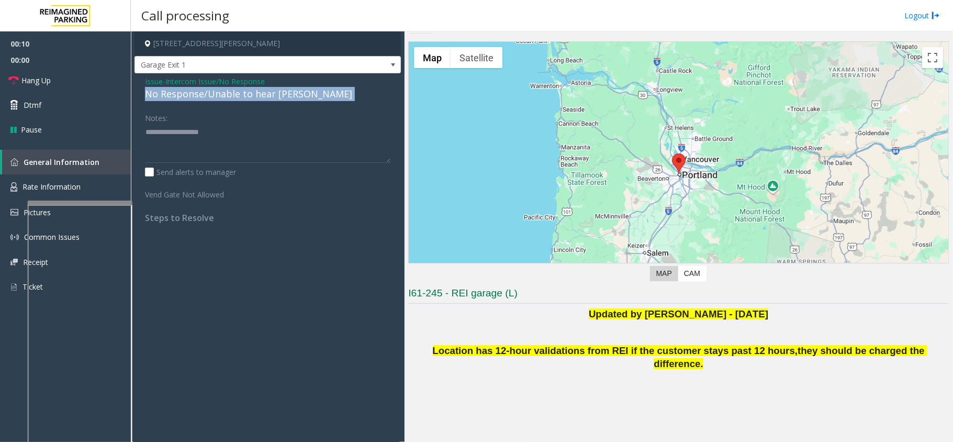
click at [252, 91] on div "No Response/Unable to hear [PERSON_NAME]" at bounding box center [267, 94] width 245 height 14
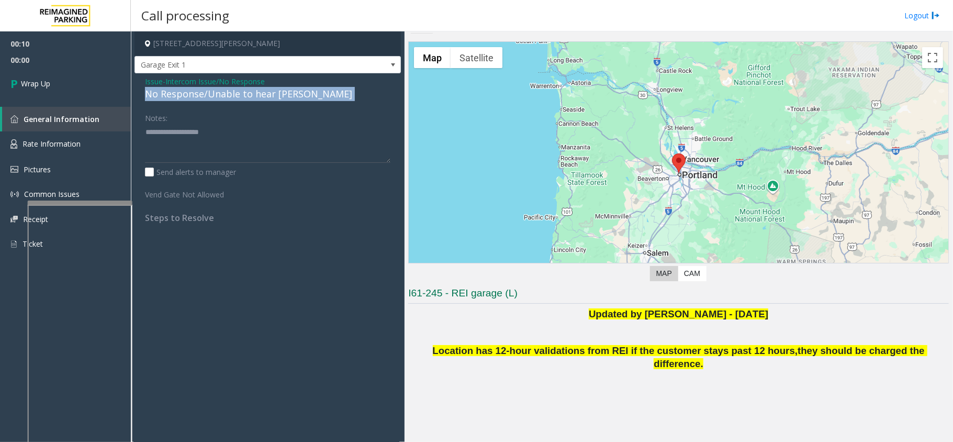
click at [287, 97] on div "No Response/Unable to hear [PERSON_NAME]" at bounding box center [267, 94] width 245 height 14
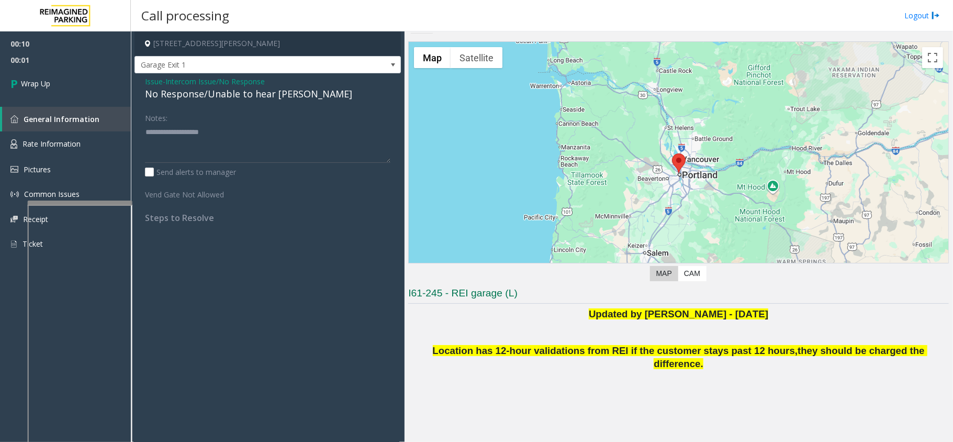
click at [255, 77] on span "Intercom Issue/No Response" at bounding box center [214, 81] width 99 height 11
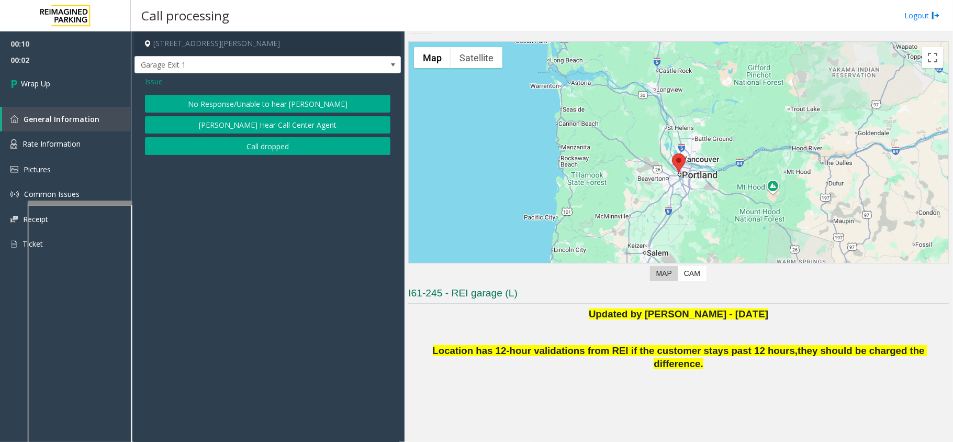
click at [229, 147] on button "Call dropped" at bounding box center [267, 146] width 245 height 18
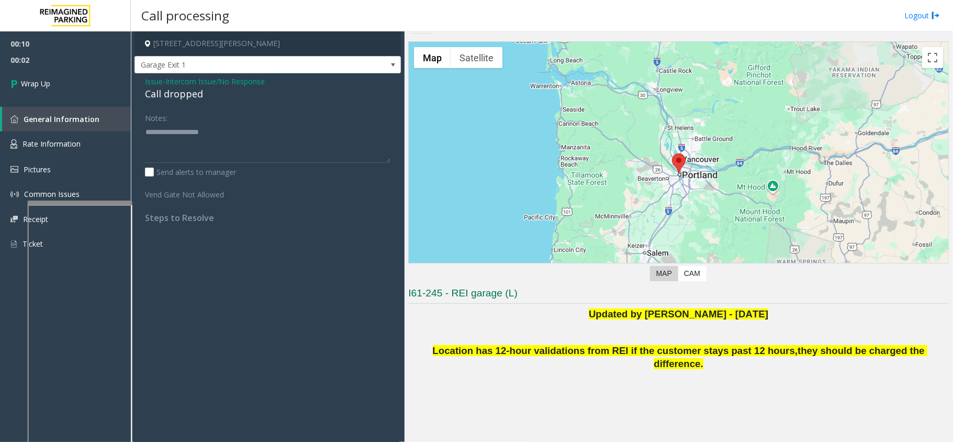
click at [214, 88] on div "Call dropped" at bounding box center [267, 94] width 245 height 14
click at [194, 94] on div "Call dropped" at bounding box center [267, 94] width 245 height 14
type textarea "**********"
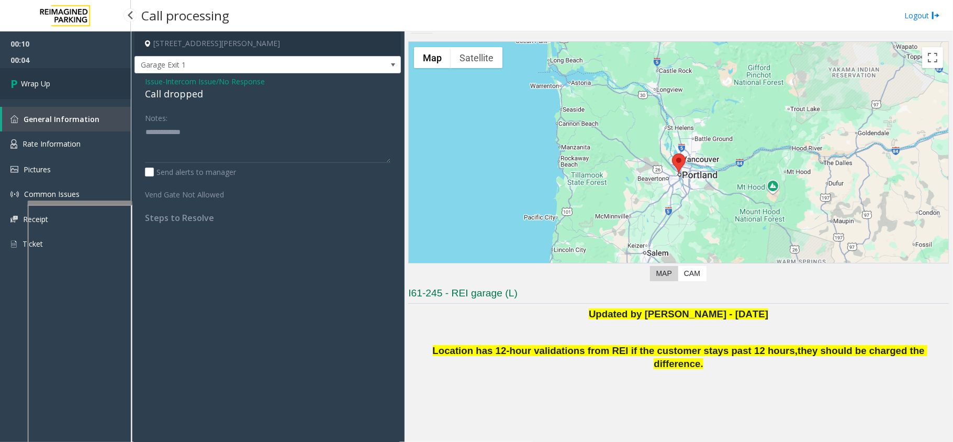
click at [97, 84] on link "Wrap Up" at bounding box center [65, 83] width 131 height 31
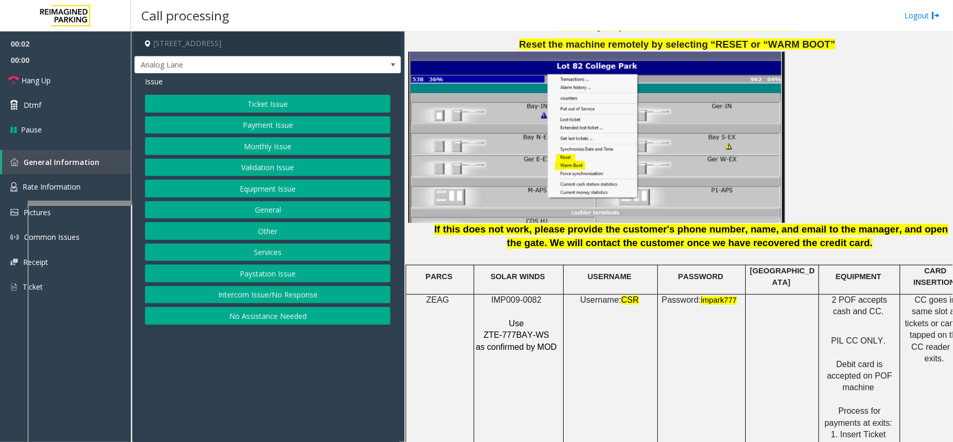
scroll to position [1256, 0]
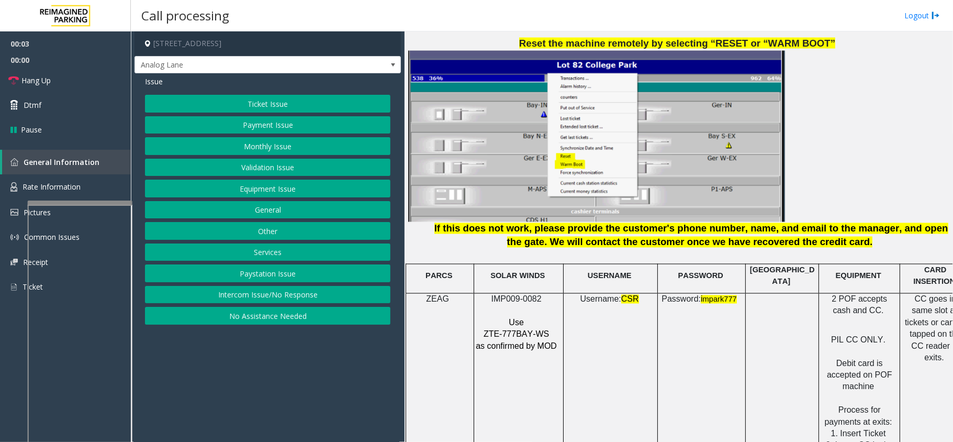
click at [511, 295] on span "IMP009-0082" at bounding box center [516, 299] width 50 height 9
copy p "IMP009-0082"
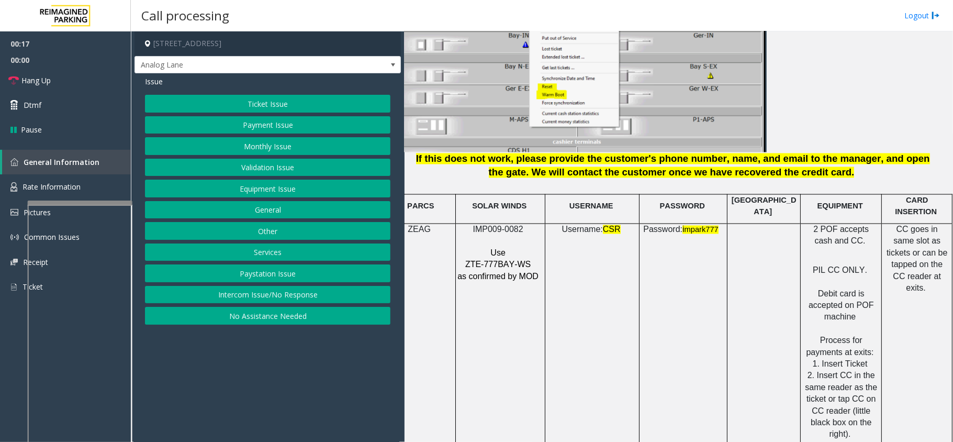
scroll to position [1395, 29]
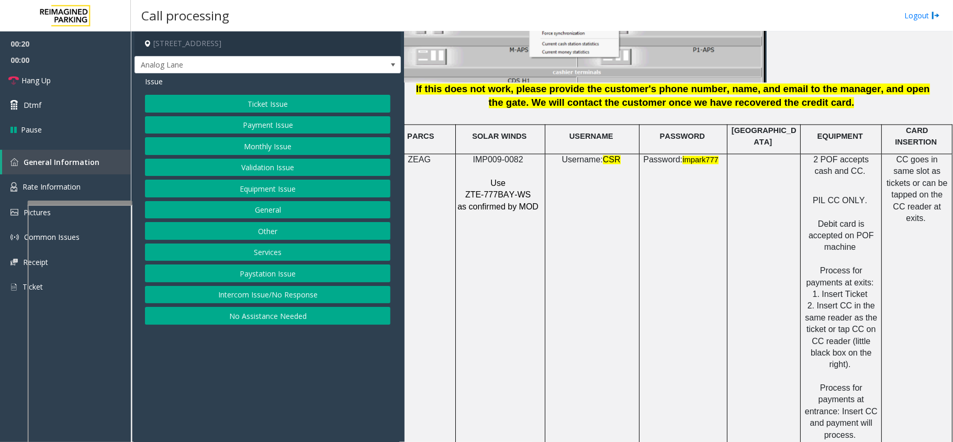
click at [276, 126] on button "Payment Issue" at bounding box center [267, 125] width 245 height 18
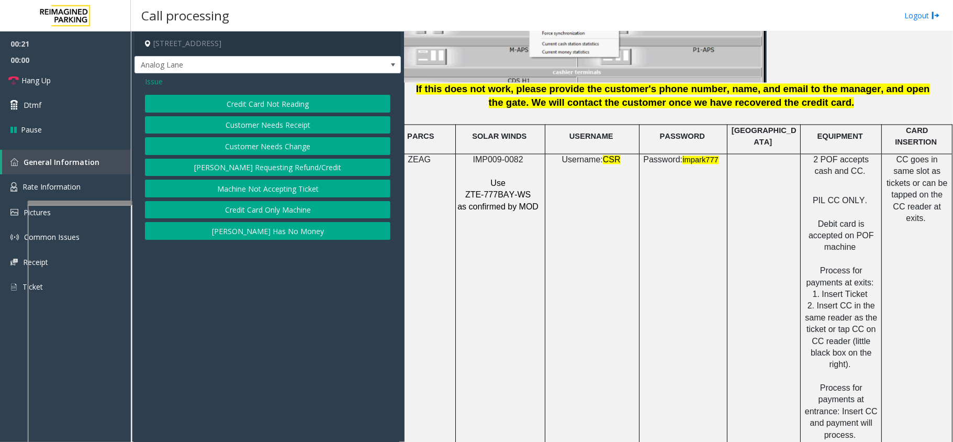
click at [279, 110] on button "Credit Card Not Reading" at bounding box center [267, 104] width 245 height 18
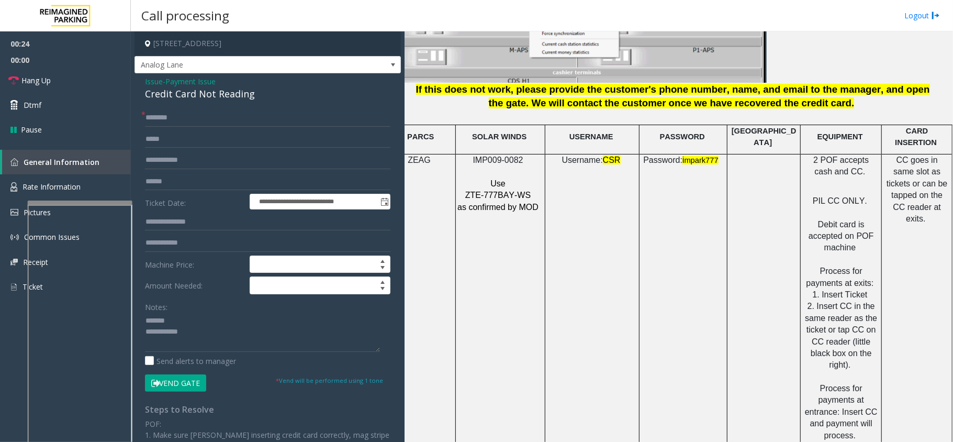
click at [161, 97] on div "Credit Card Not Reading" at bounding box center [267, 94] width 245 height 14
click at [266, 331] on textarea at bounding box center [262, 331] width 235 height 39
click at [264, 349] on textarea at bounding box center [262, 331] width 235 height 39
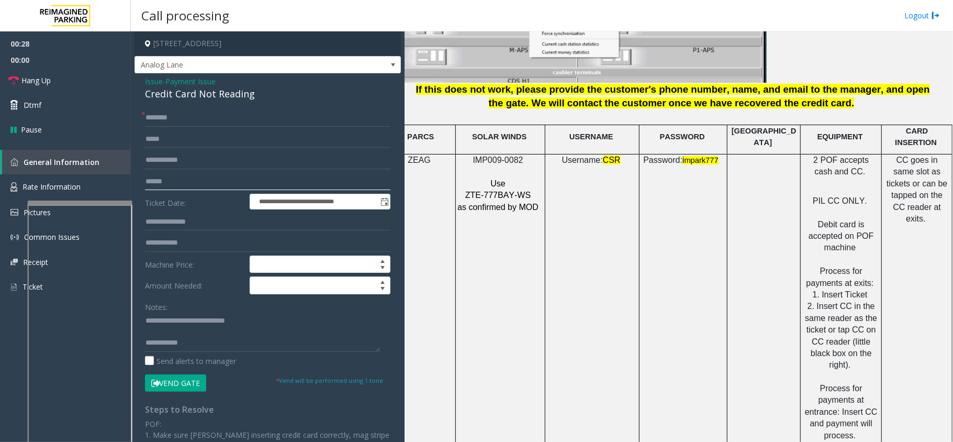
click at [252, 187] on input "text" at bounding box center [267, 182] width 245 height 18
type textarea "**********"
click at [204, 178] on input "text" at bounding box center [267, 182] width 245 height 18
type input "********"
click at [224, 120] on input "text" at bounding box center [267, 118] width 245 height 18
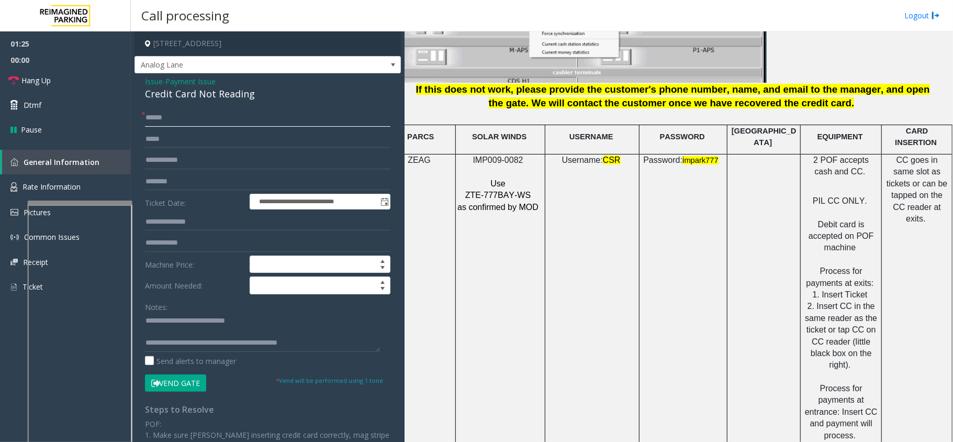
type input "******"
click at [194, 387] on button "Vend Gate" at bounding box center [175, 383] width 61 height 18
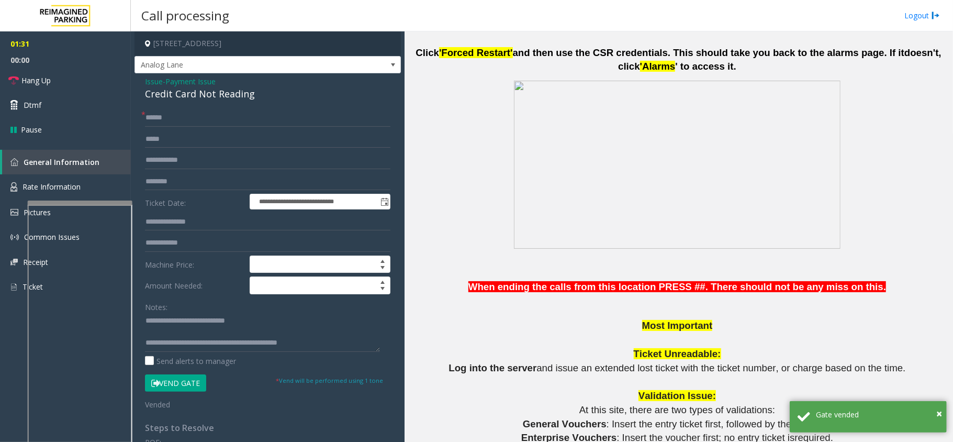
scroll to position [506, 0]
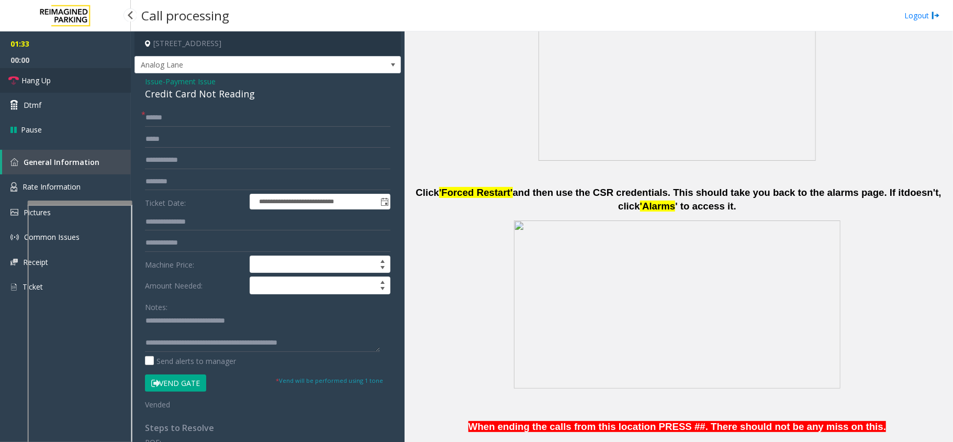
click at [97, 90] on link "Hang Up" at bounding box center [65, 80] width 131 height 25
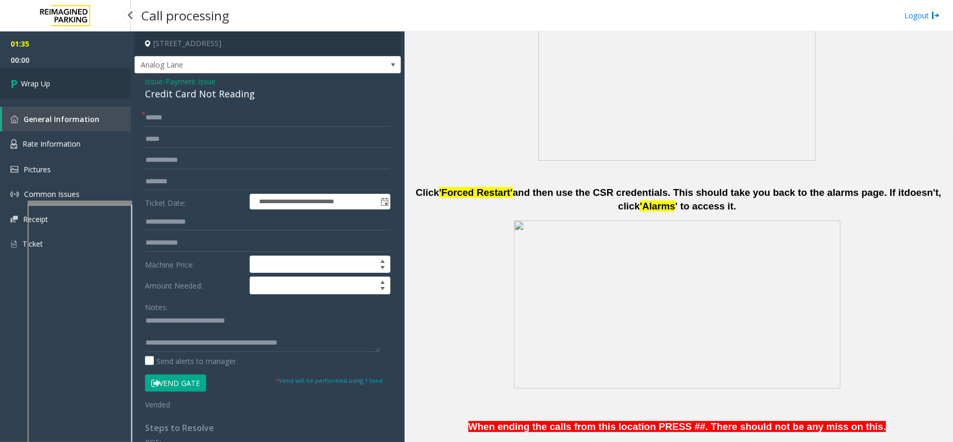
click at [97, 90] on link "Wrap Up" at bounding box center [65, 83] width 131 height 31
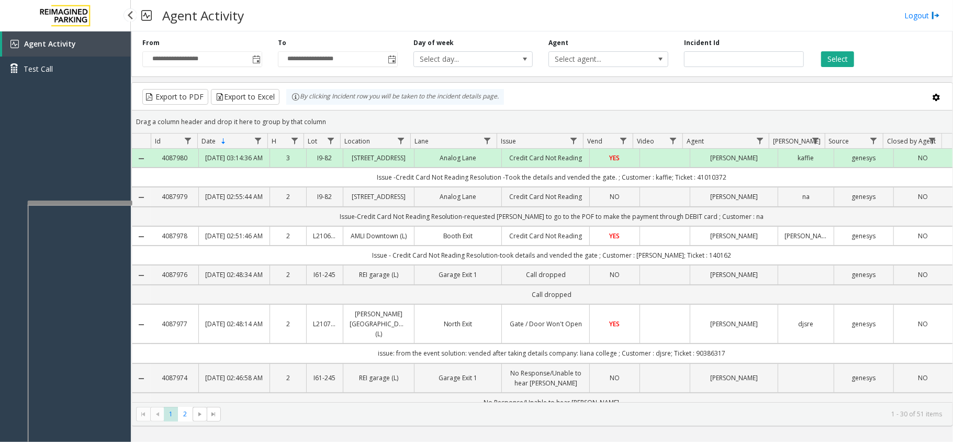
click at [107, 132] on div "Agent Activity Test Call" at bounding box center [65, 252] width 131 height 442
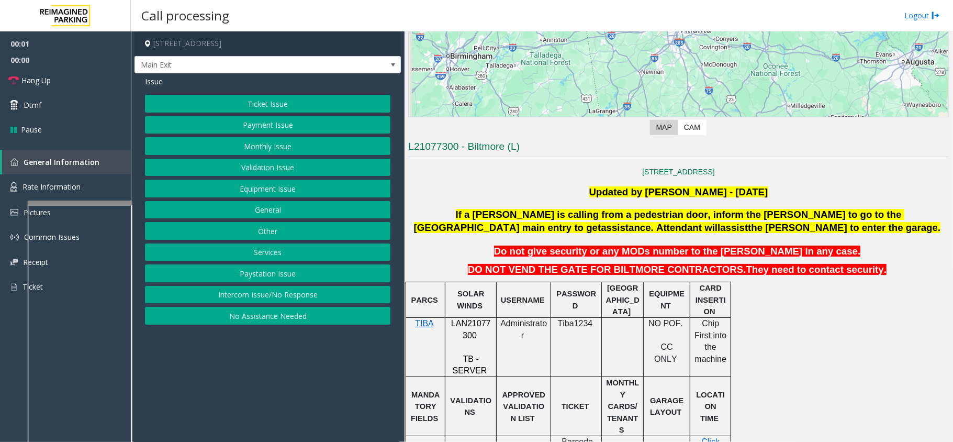
scroll to position [209, 0]
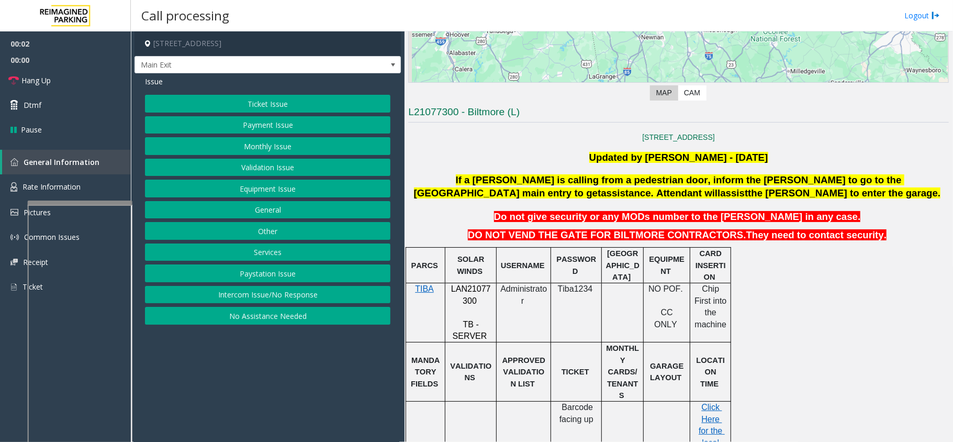
click at [478, 288] on span "LAN21077300" at bounding box center [471, 294] width 40 height 20
copy p "LAN21077300"
click at [269, 133] on button "Payment Issue" at bounding box center [267, 125] width 245 height 18
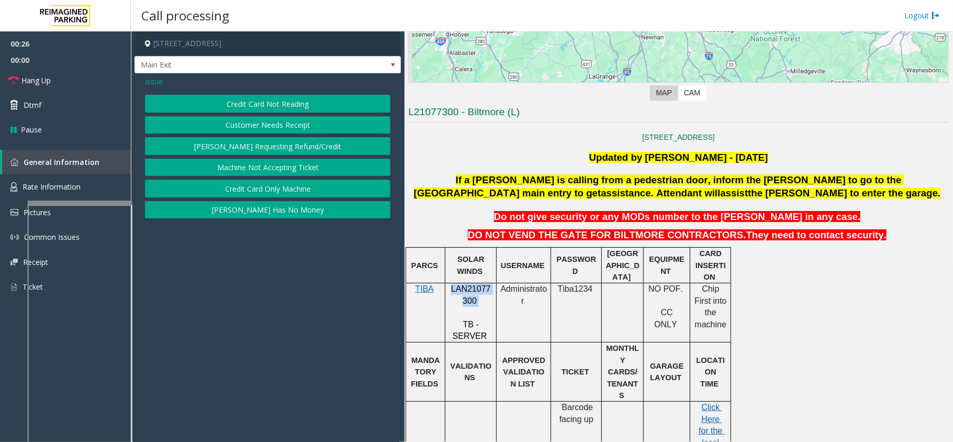
click at [281, 107] on button "Credit Card Not Reading" at bounding box center [267, 104] width 245 height 18
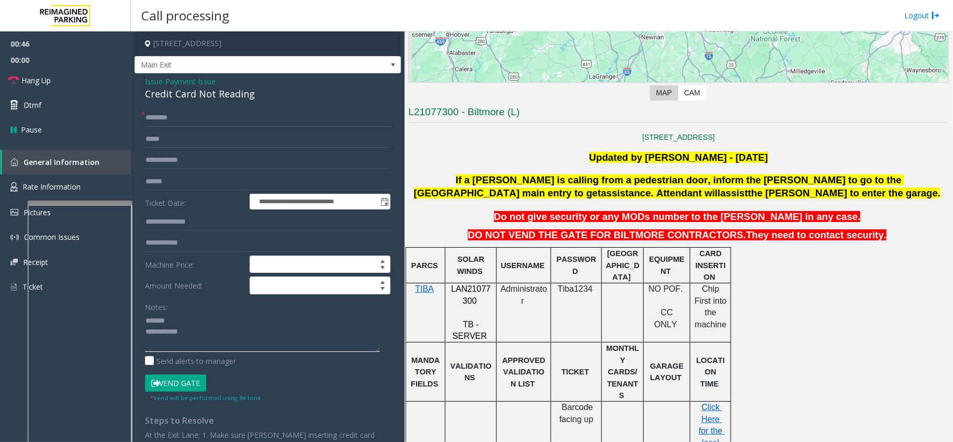
click at [206, 319] on textarea at bounding box center [262, 331] width 235 height 39
click at [196, 98] on div "Credit Card Not Reading" at bounding box center [267, 94] width 245 height 14
click at [246, 352] on textarea at bounding box center [262, 331] width 235 height 39
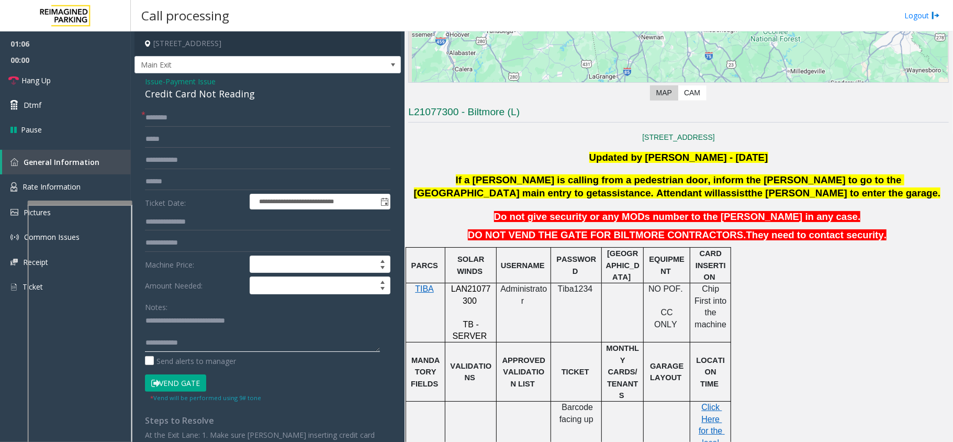
type textarea "**********"
click at [214, 179] on input "text" at bounding box center [267, 182] width 245 height 18
type input "*******"
click at [211, 119] on input "text" at bounding box center [267, 118] width 245 height 18
type input "*****"
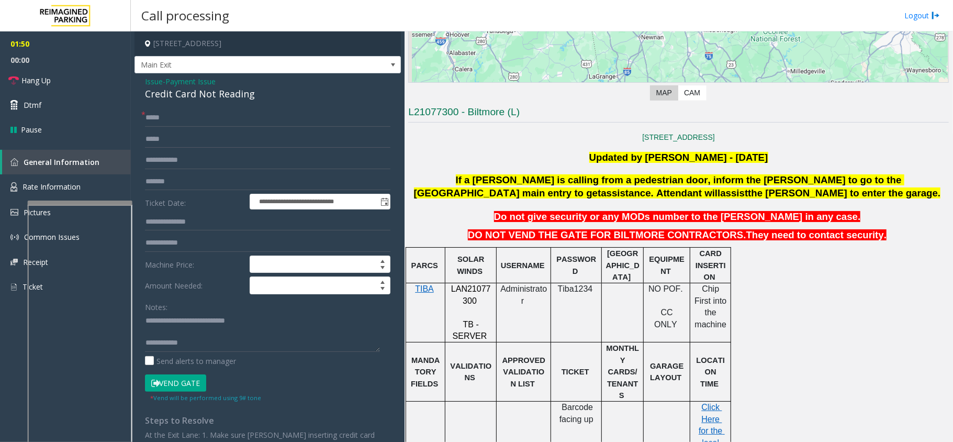
click at [176, 382] on button "Vend Gate" at bounding box center [175, 383] width 61 height 18
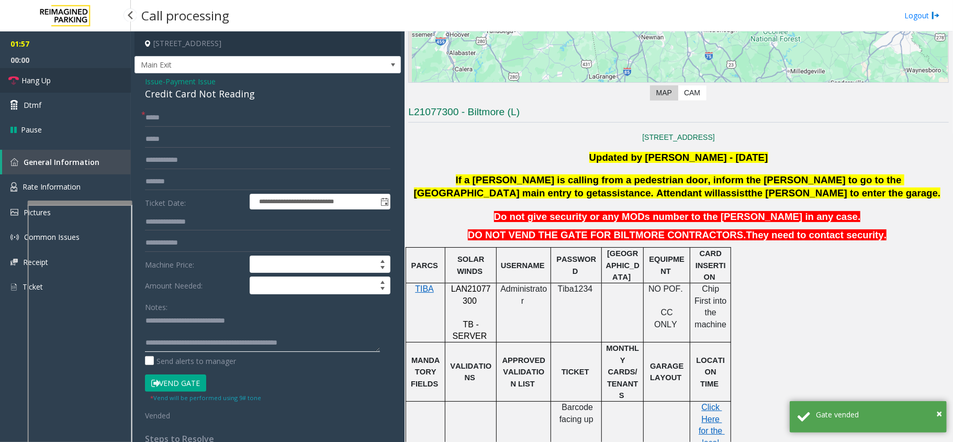
type textarea "**********"
click at [95, 81] on link "Hang Up" at bounding box center [65, 80] width 131 height 25
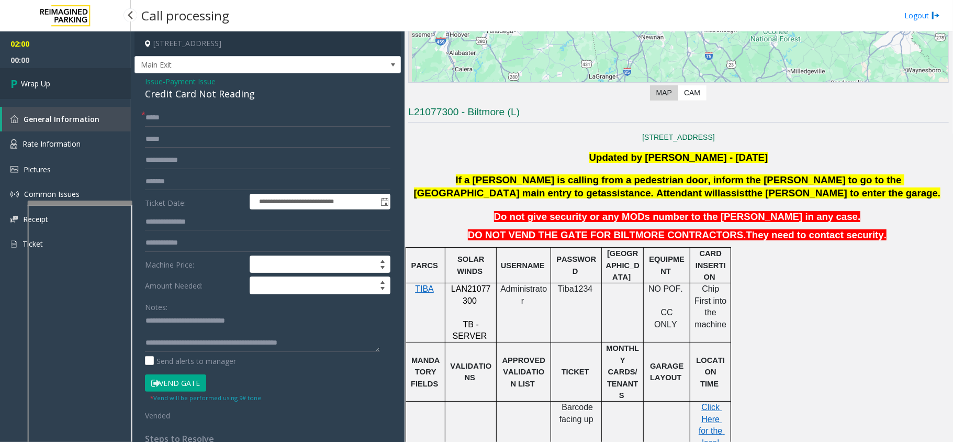
click at [63, 85] on link "Wrap Up" at bounding box center [65, 83] width 131 height 31
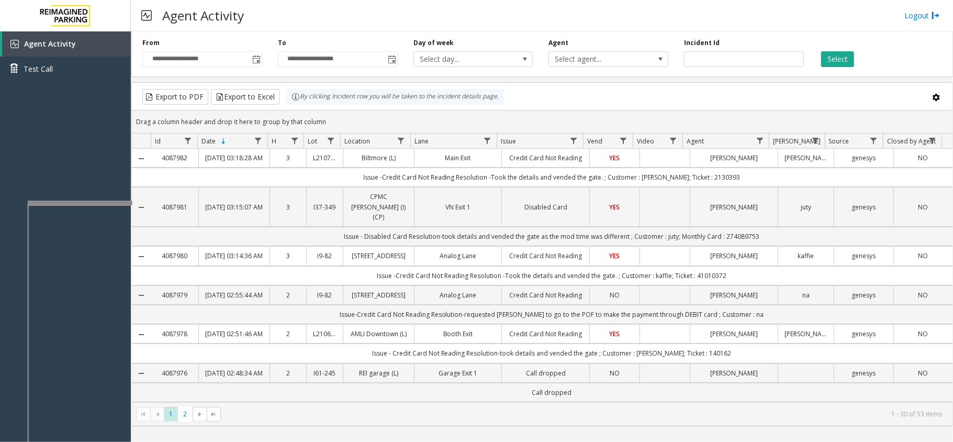
click at [654, 162] on td "Data table" at bounding box center [665, 158] width 50 height 19
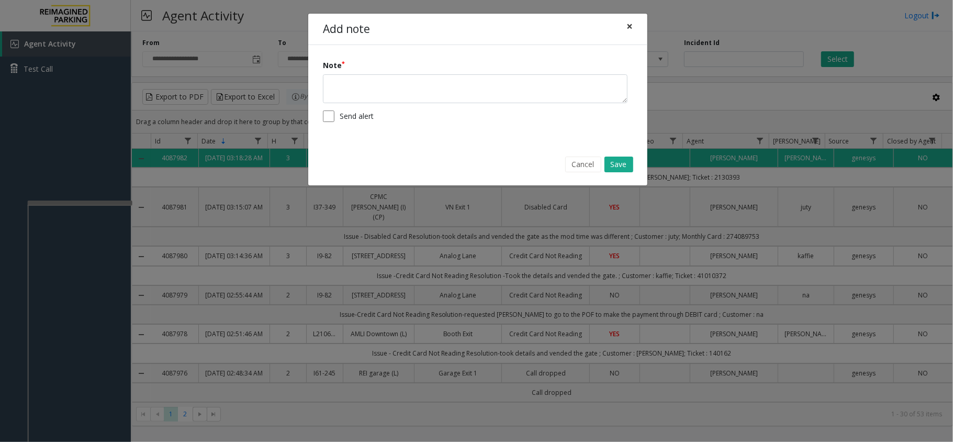
click at [635, 23] on button "×" at bounding box center [629, 27] width 21 height 26
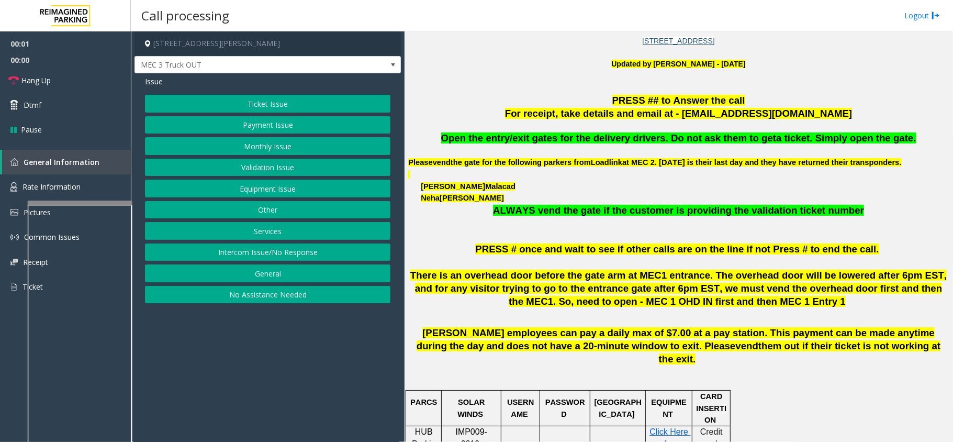
scroll to position [349, 0]
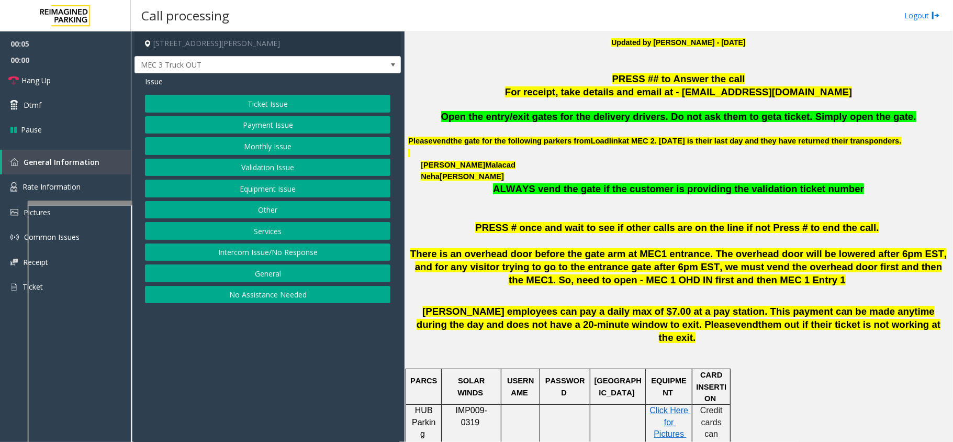
click at [281, 217] on button "Other" at bounding box center [267, 210] width 245 height 18
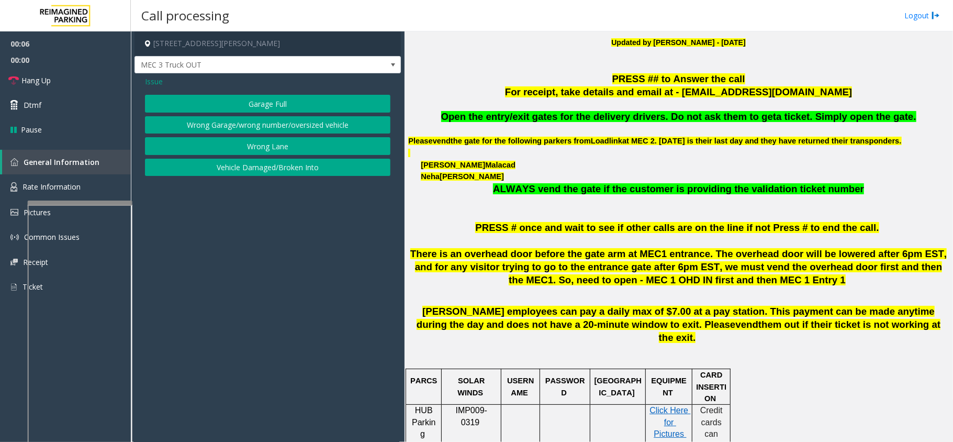
click at [155, 87] on span "Issue" at bounding box center [154, 81] width 18 height 11
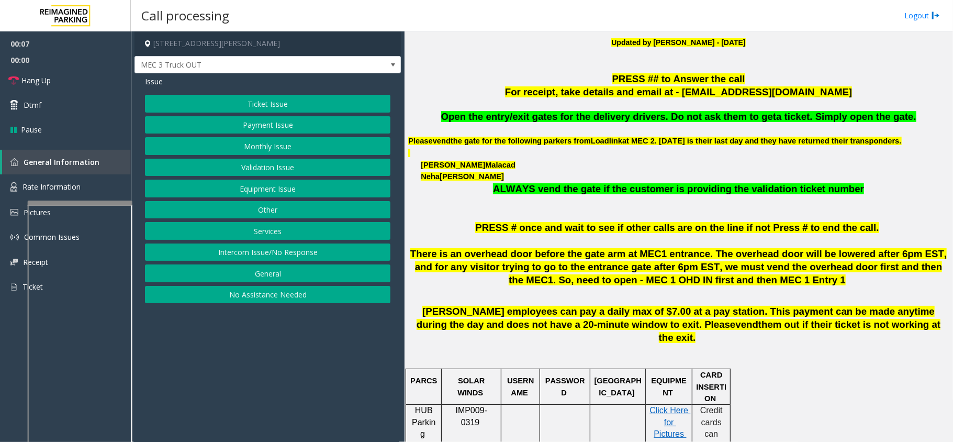
click at [297, 239] on button "Services" at bounding box center [267, 231] width 245 height 18
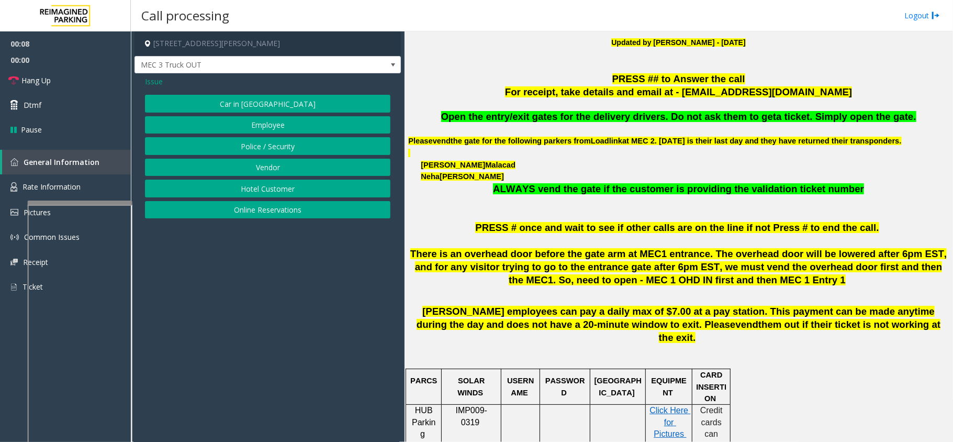
click at [278, 169] on button "Vendor" at bounding box center [267, 168] width 245 height 18
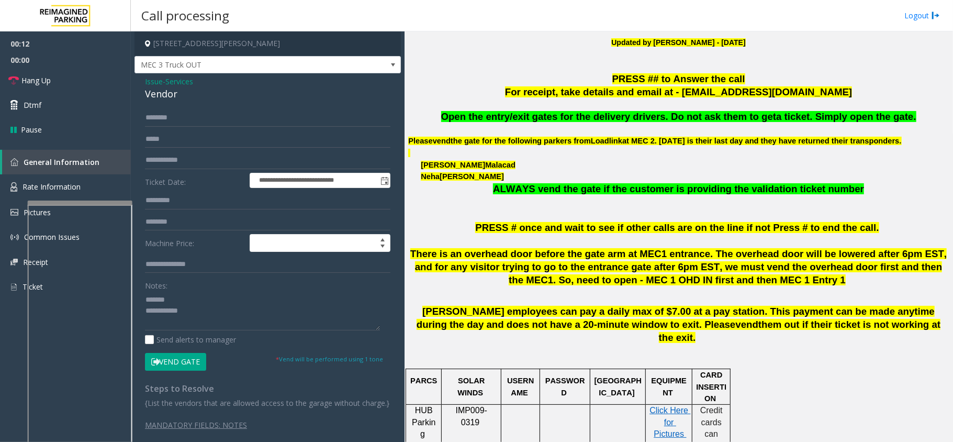
click at [158, 93] on div "Vendor" at bounding box center [267, 94] width 245 height 14
type textarea "**********"
click at [168, 122] on input "text" at bounding box center [267, 118] width 245 height 18
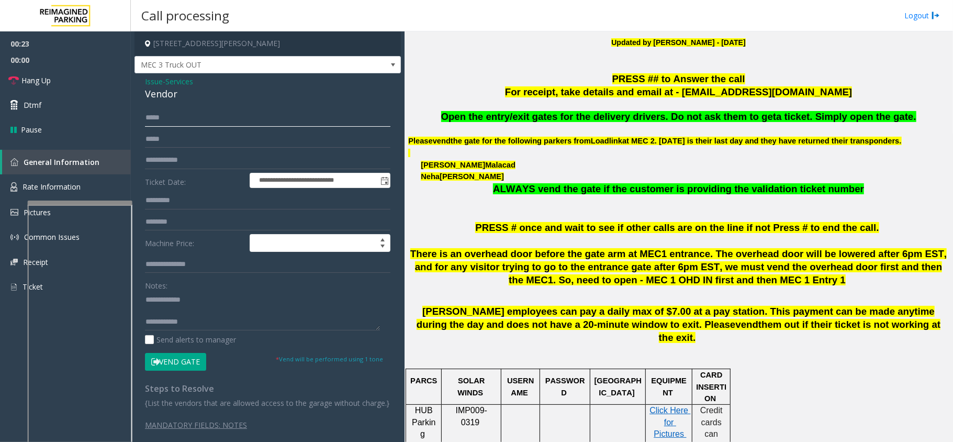
type input "*****"
click at [197, 361] on button "Vend Gate" at bounding box center [175, 362] width 61 height 18
click at [564, 120] on span "Open the entry/exit gates for the delivery drivers. Do not ask them to get" at bounding box center [608, 116] width 335 height 11
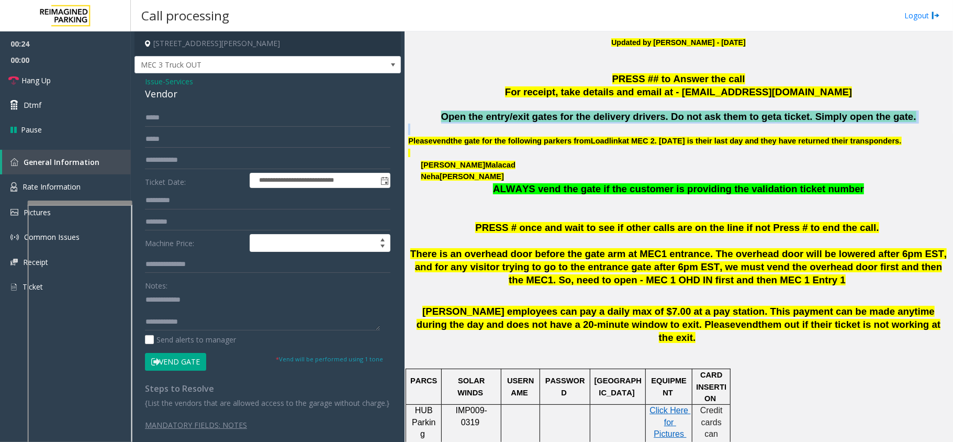
click at [564, 120] on span "Open the entry/exit gates for the delivery drivers. Do not ask them to get" at bounding box center [608, 116] width 335 height 11
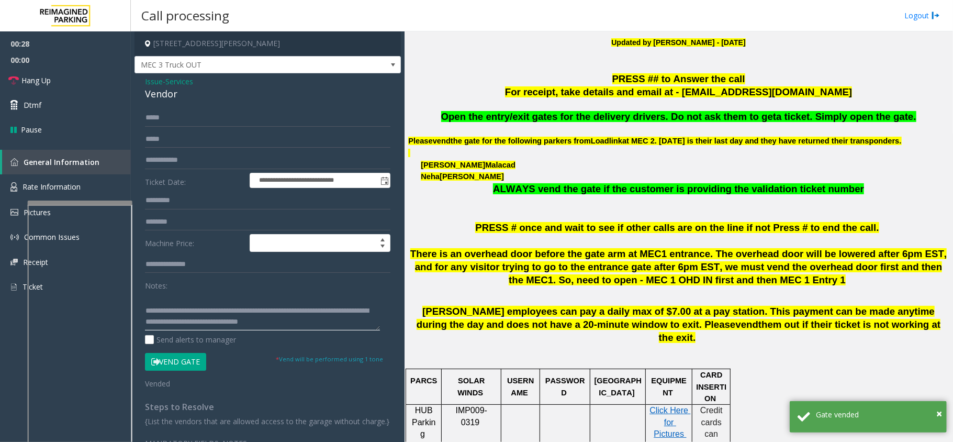
scroll to position [32, 0]
type textarea "**********"
click at [16, 68] on link "Hang Up" at bounding box center [65, 80] width 131 height 25
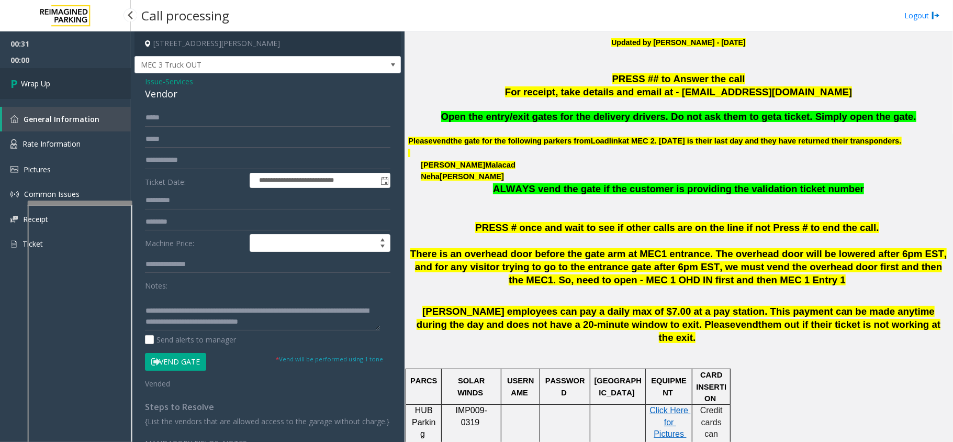
click at [21, 87] on span "Wrap Up" at bounding box center [35, 83] width 29 height 11
